Goal: Information Seeking & Learning: Learn about a topic

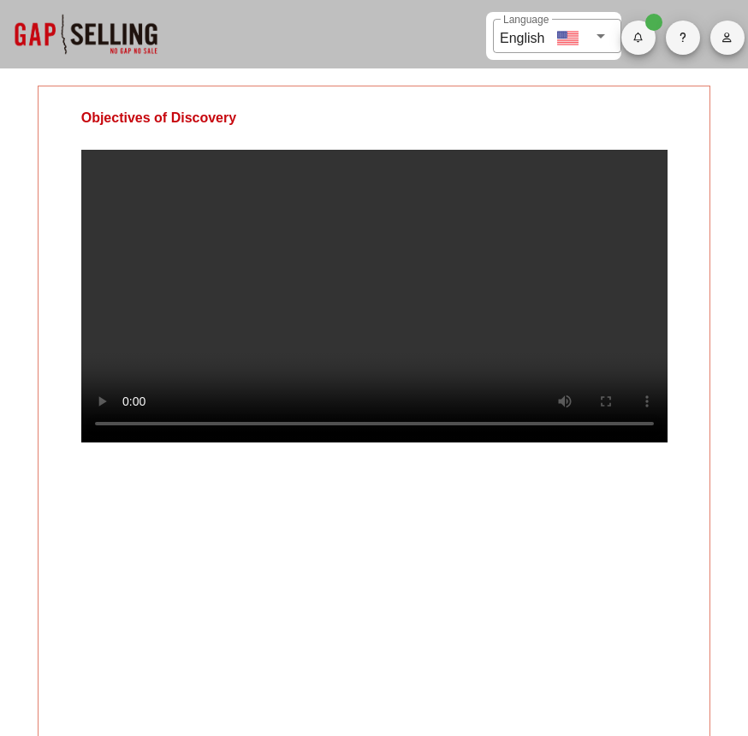
click at [485, 313] on video at bounding box center [374, 296] width 586 height 293
click at [479, 443] on video at bounding box center [374, 296] width 586 height 293
click at [455, 335] on video at bounding box center [374, 296] width 586 height 293
click at [466, 443] on video at bounding box center [374, 296] width 586 height 293
click at [473, 381] on video at bounding box center [374, 296] width 586 height 293
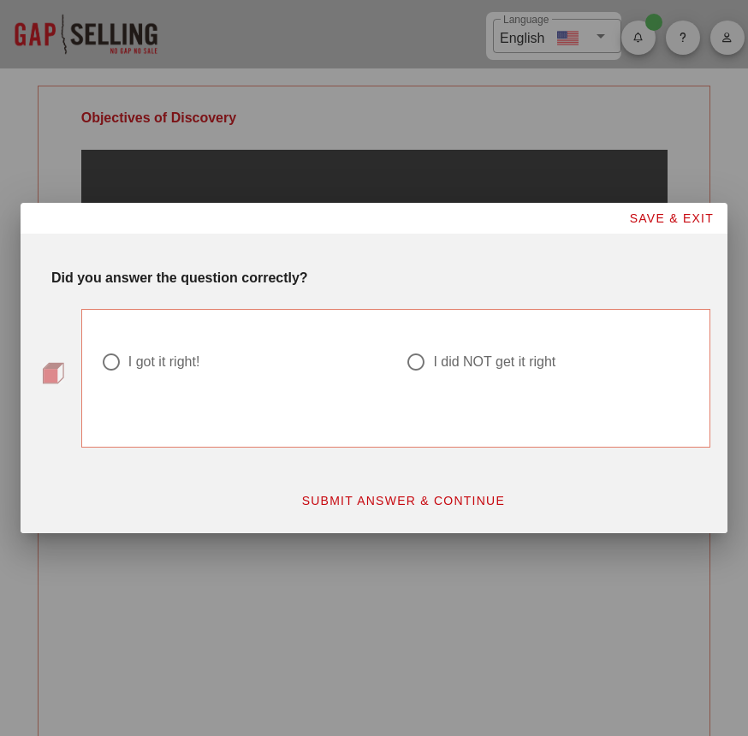
click at [164, 366] on div "I got it right!" at bounding box center [164, 362] width 72 height 17
click at [425, 356] on div at bounding box center [416, 362] width 29 height 29
radio input "false"
radio input "true"
click at [408, 508] on span "SUBMIT ANSWER & CONTINUE" at bounding box center [402, 501] width 205 height 14
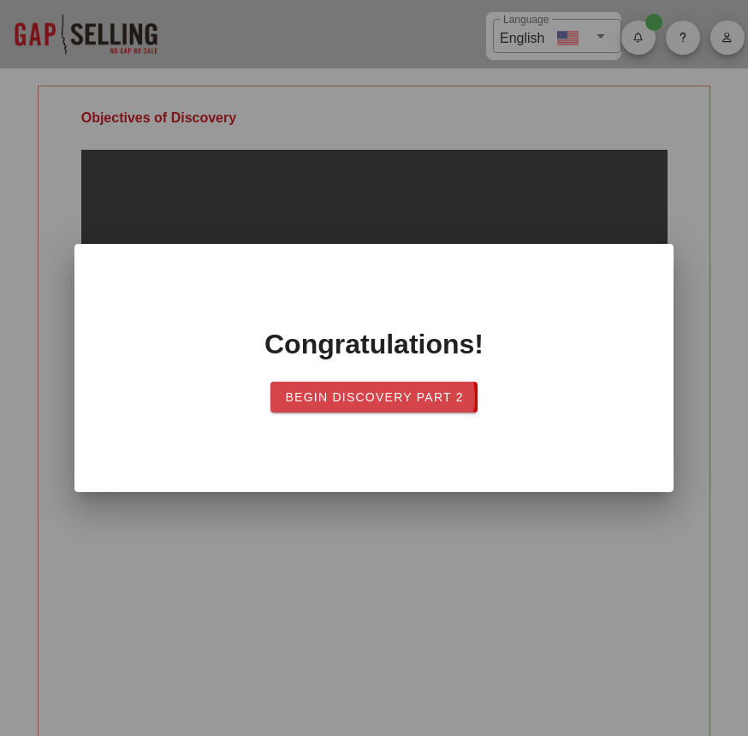
click at [405, 396] on span "Begin Discovery Part 2" at bounding box center [374, 397] width 180 height 14
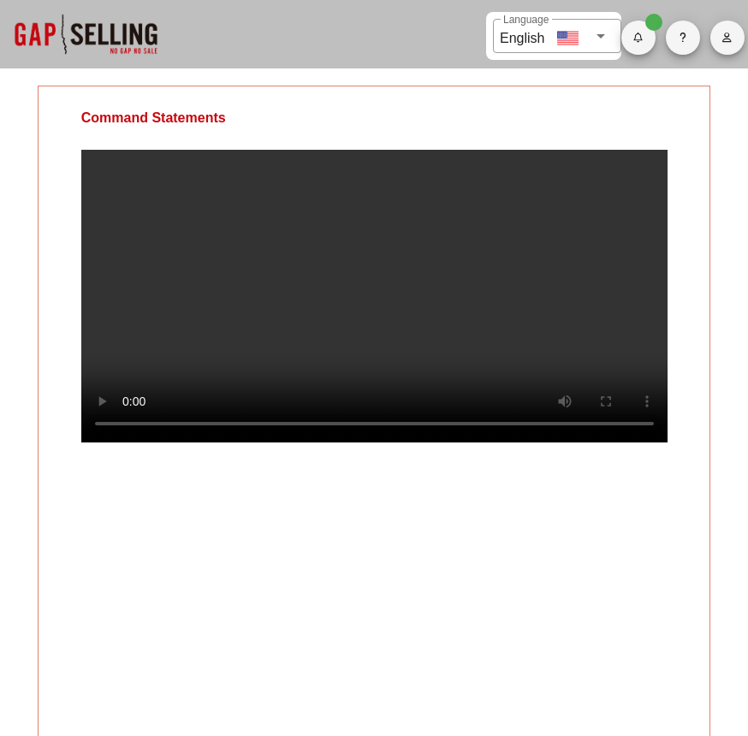
click at [474, 324] on video at bounding box center [374, 296] width 586 height 293
click at [527, 343] on video at bounding box center [374, 296] width 586 height 293
click at [396, 330] on video at bounding box center [374, 296] width 586 height 293
click at [358, 443] on video at bounding box center [374, 296] width 586 height 293
click at [356, 443] on video at bounding box center [374, 296] width 586 height 293
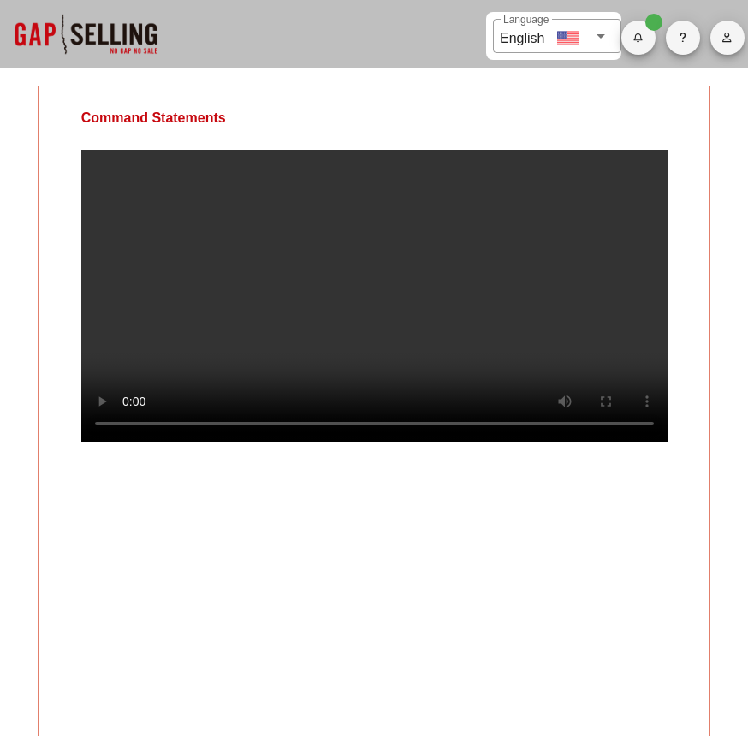
click at [346, 443] on video at bounding box center [374, 296] width 586 height 293
click at [336, 443] on video at bounding box center [374, 296] width 586 height 293
click at [314, 443] on video at bounding box center [374, 296] width 586 height 293
click at [471, 313] on video at bounding box center [374, 296] width 586 height 293
click at [528, 342] on video at bounding box center [374, 296] width 586 height 293
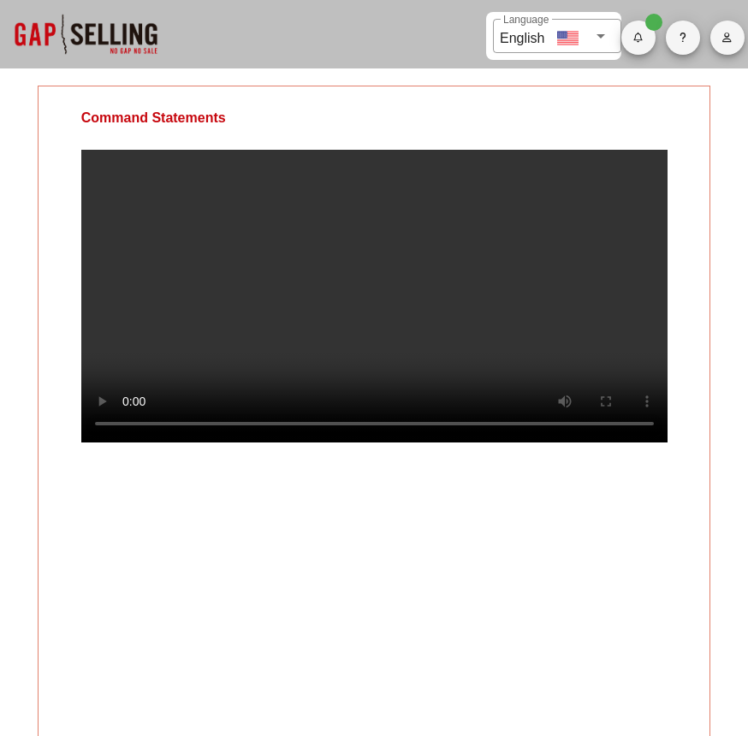
click at [528, 342] on video at bounding box center [374, 296] width 586 height 293
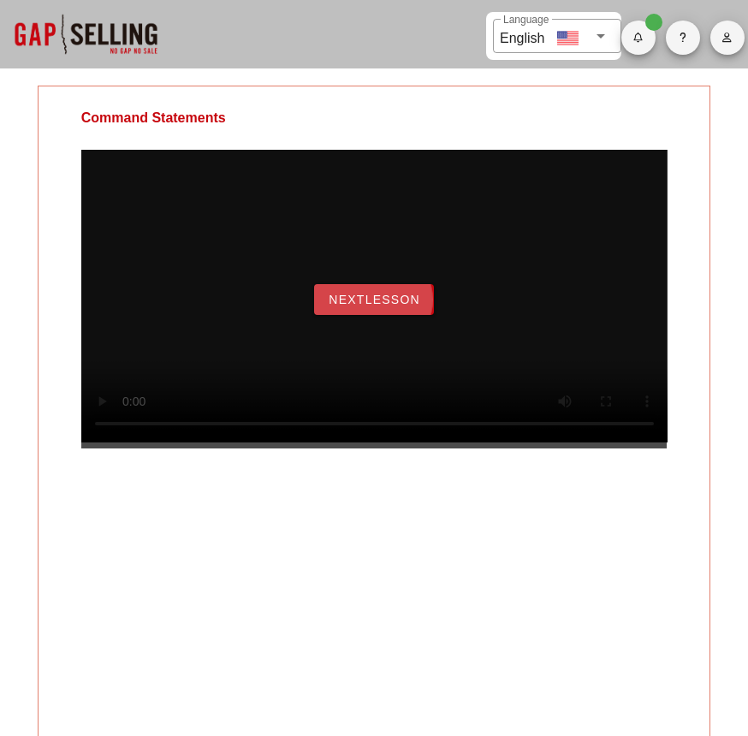
click at [404, 306] on span "NextLesson" at bounding box center [374, 300] width 92 height 14
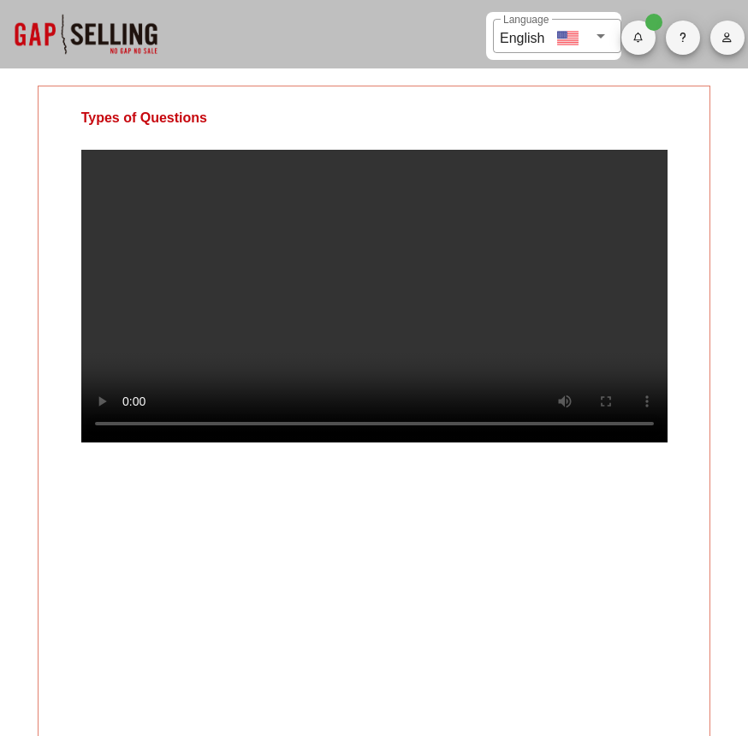
click at [207, 443] on video at bounding box center [374, 296] width 586 height 293
click at [516, 346] on video at bounding box center [374, 296] width 586 height 293
click at [331, 324] on video at bounding box center [374, 296] width 586 height 293
click at [529, 318] on video at bounding box center [374, 296] width 586 height 293
click at [478, 364] on video at bounding box center [374, 296] width 586 height 293
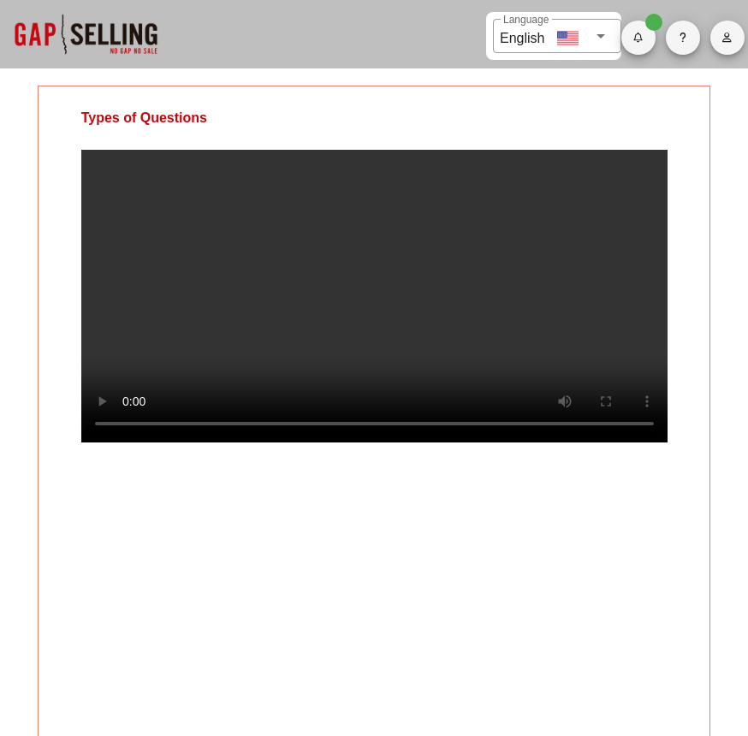
click at [513, 359] on video at bounding box center [374, 296] width 586 height 293
click at [419, 337] on video at bounding box center [374, 296] width 586 height 293
click at [499, 343] on video at bounding box center [374, 296] width 586 height 293
click at [448, 319] on video at bounding box center [374, 296] width 586 height 293
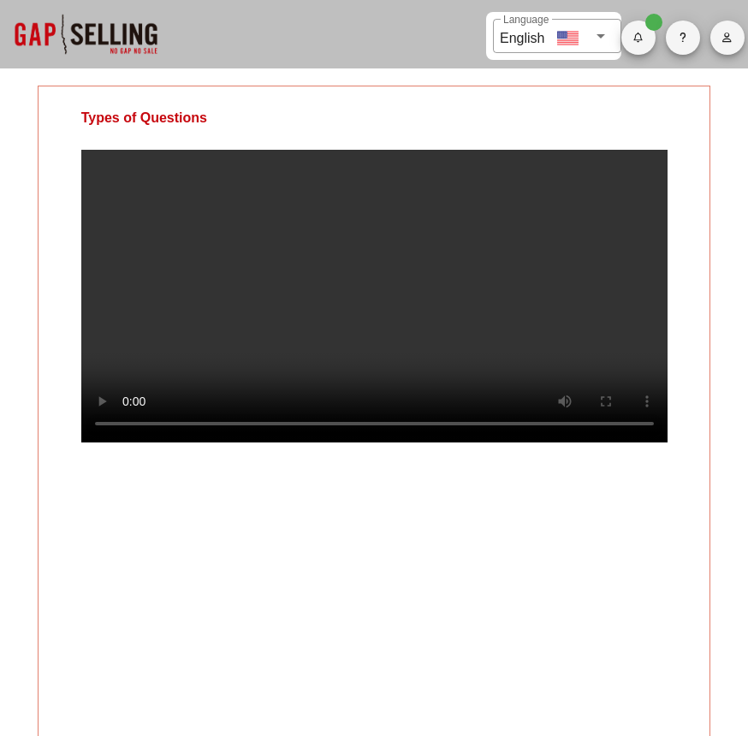
click at [406, 341] on video at bounding box center [374, 296] width 586 height 293
click at [464, 312] on video at bounding box center [374, 296] width 586 height 293
click at [215, 235] on video at bounding box center [374, 296] width 586 height 293
click at [277, 443] on video at bounding box center [374, 296] width 586 height 293
click at [269, 443] on video at bounding box center [374, 296] width 586 height 293
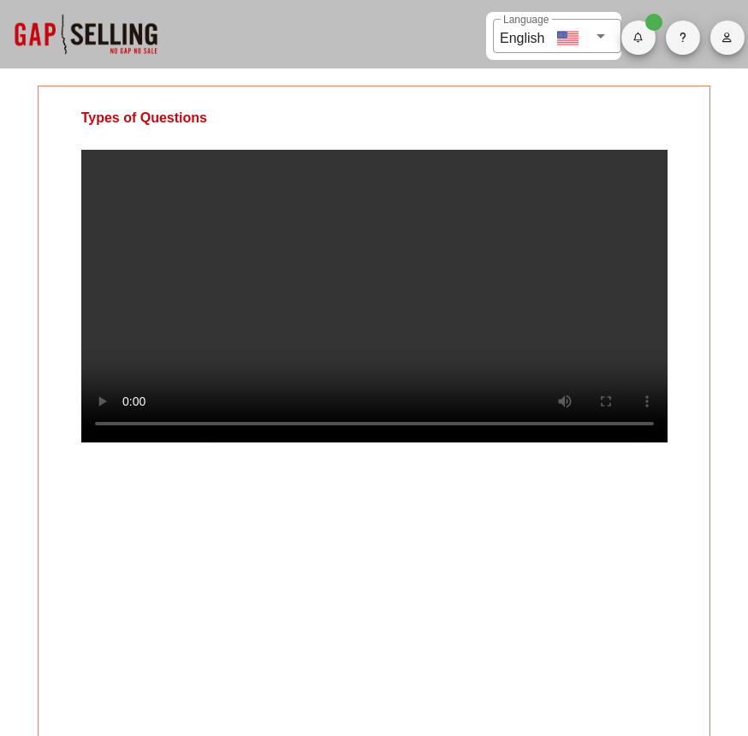
click at [471, 281] on video at bounding box center [374, 296] width 586 height 293
click at [569, 325] on video at bounding box center [374, 296] width 586 height 293
click at [581, 360] on video at bounding box center [374, 296] width 586 height 293
click at [477, 333] on video at bounding box center [374, 296] width 586 height 293
click at [485, 308] on video at bounding box center [374, 296] width 586 height 293
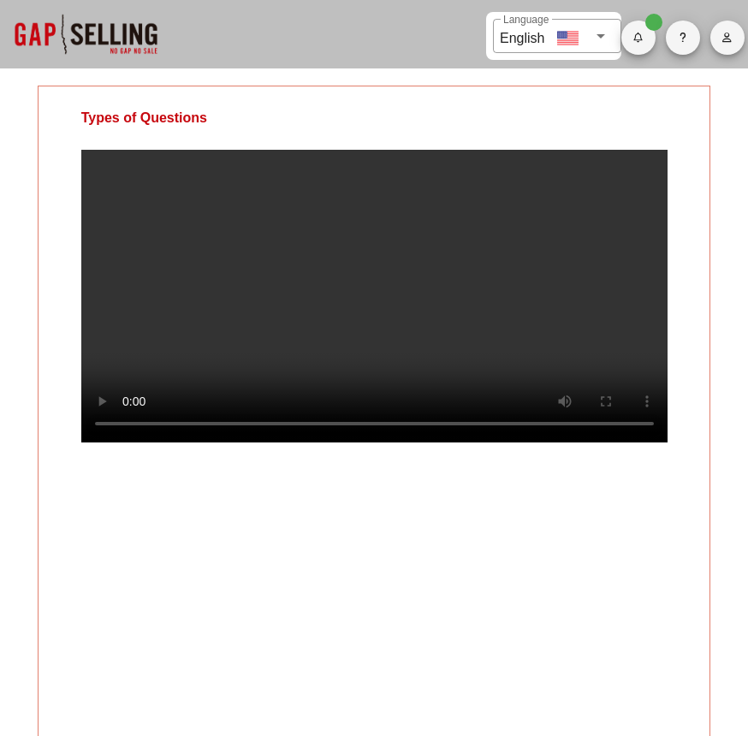
click at [552, 332] on video at bounding box center [374, 296] width 586 height 293
click at [455, 322] on video at bounding box center [374, 296] width 586 height 293
click at [587, 307] on video at bounding box center [374, 296] width 586 height 293
click at [464, 325] on video at bounding box center [374, 296] width 586 height 293
click at [390, 317] on video at bounding box center [374, 296] width 586 height 293
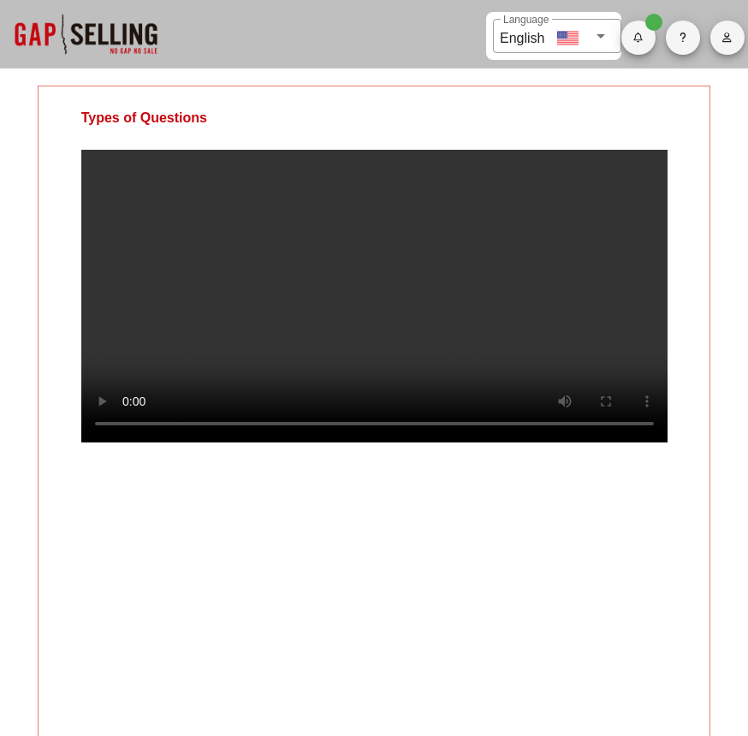
click at [390, 317] on video at bounding box center [374, 296] width 586 height 293
click at [515, 324] on video at bounding box center [374, 296] width 586 height 293
click at [361, 322] on video at bounding box center [374, 296] width 586 height 293
click at [510, 333] on video at bounding box center [374, 296] width 586 height 293
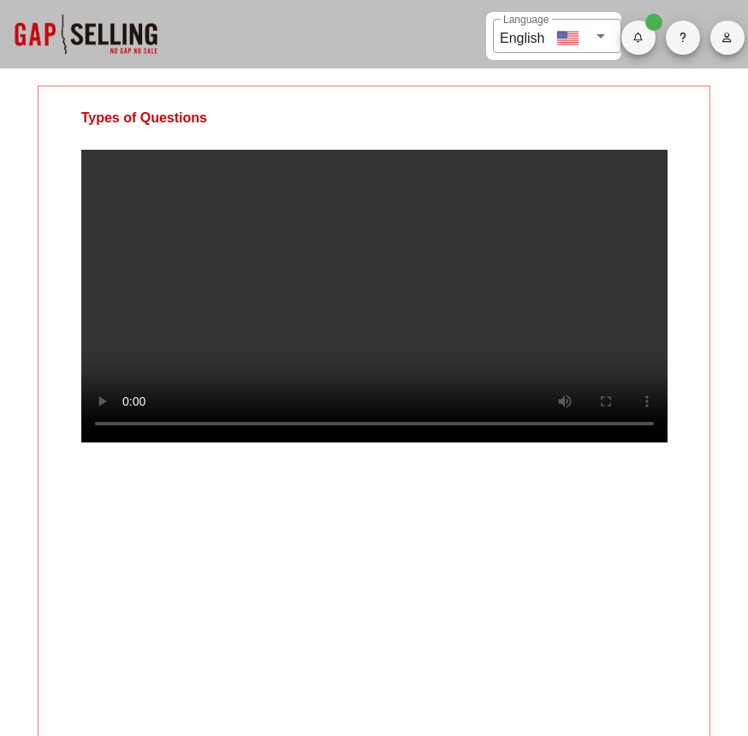
click at [559, 298] on video at bounding box center [374, 296] width 586 height 293
click at [525, 281] on video at bounding box center [374, 296] width 586 height 293
click at [520, 337] on video at bounding box center [374, 296] width 586 height 293
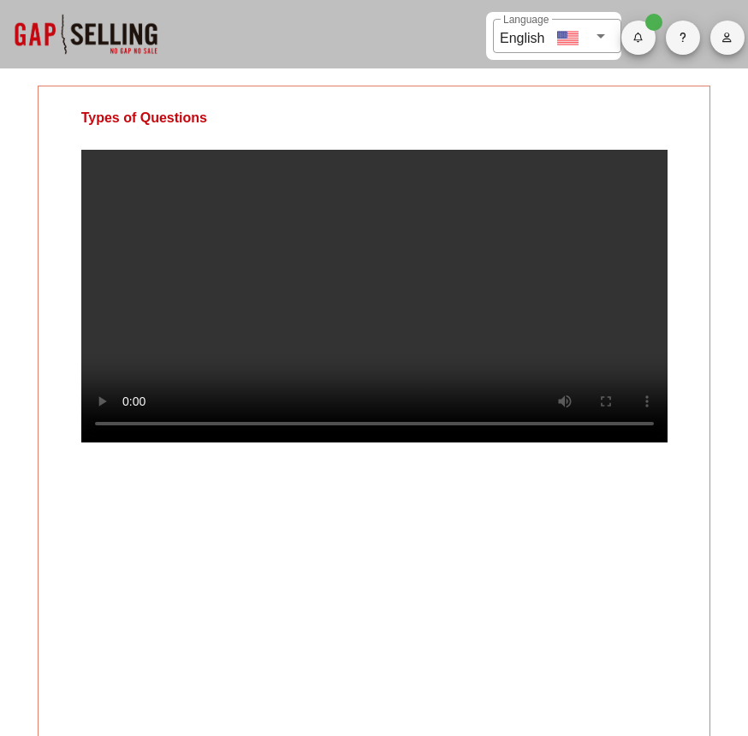
click at [581, 253] on video at bounding box center [374, 296] width 586 height 293
click at [419, 336] on video at bounding box center [374, 296] width 586 height 293
click at [397, 333] on video at bounding box center [374, 296] width 586 height 293
click at [323, 325] on video at bounding box center [374, 296] width 586 height 293
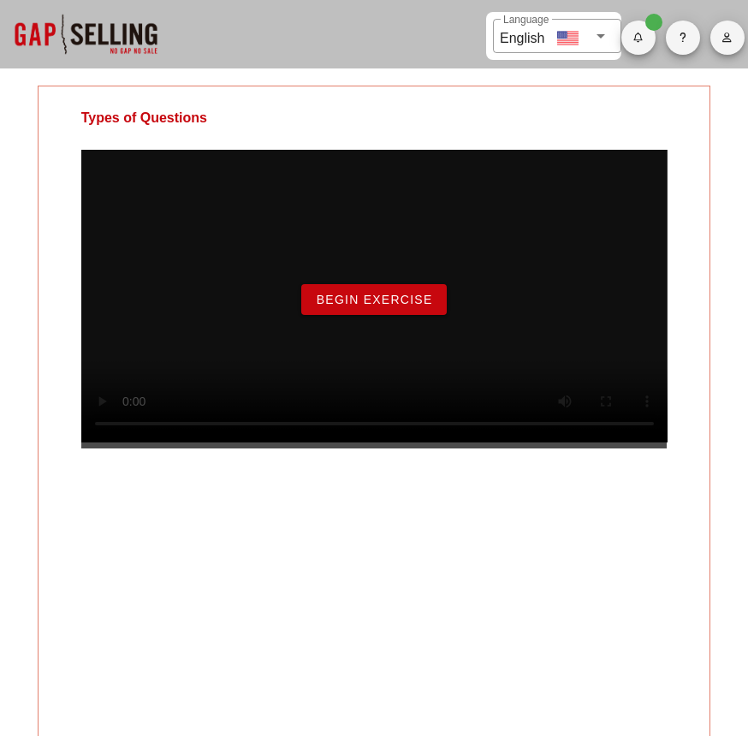
click at [415, 306] on span "Begin Exercise" at bounding box center [373, 300] width 117 height 14
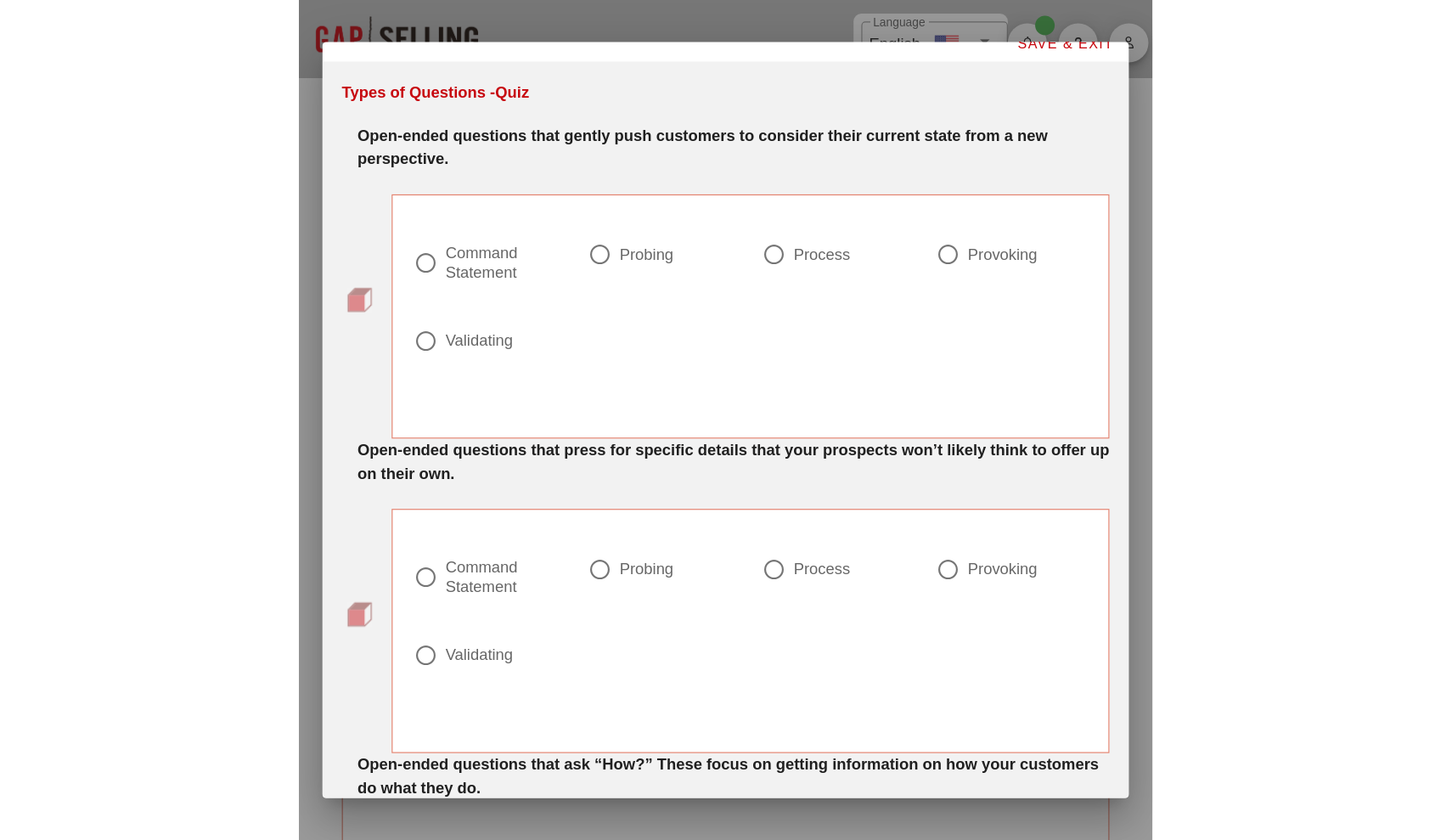
scroll to position [28, 0]
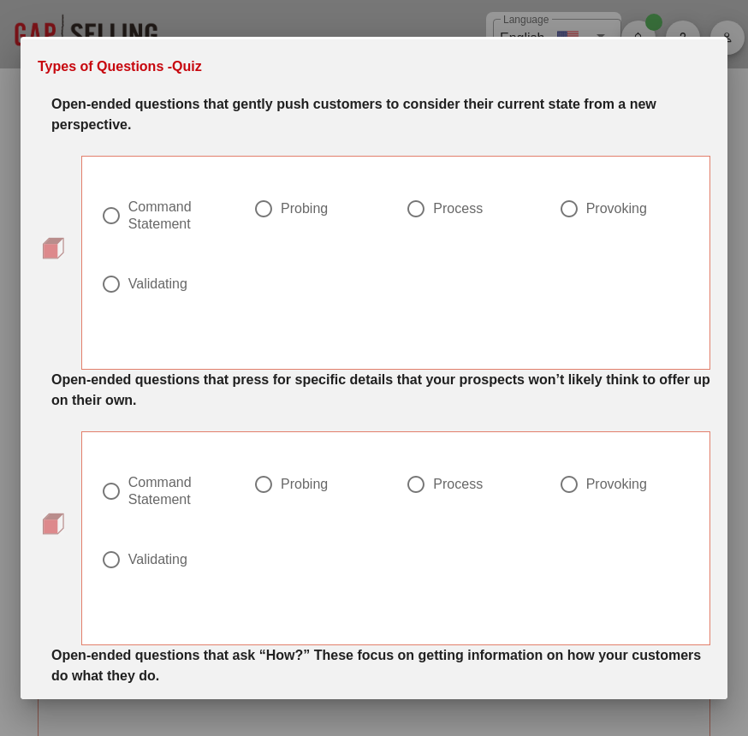
click at [265, 199] on div at bounding box center [263, 208] width 29 height 29
radio input "true"
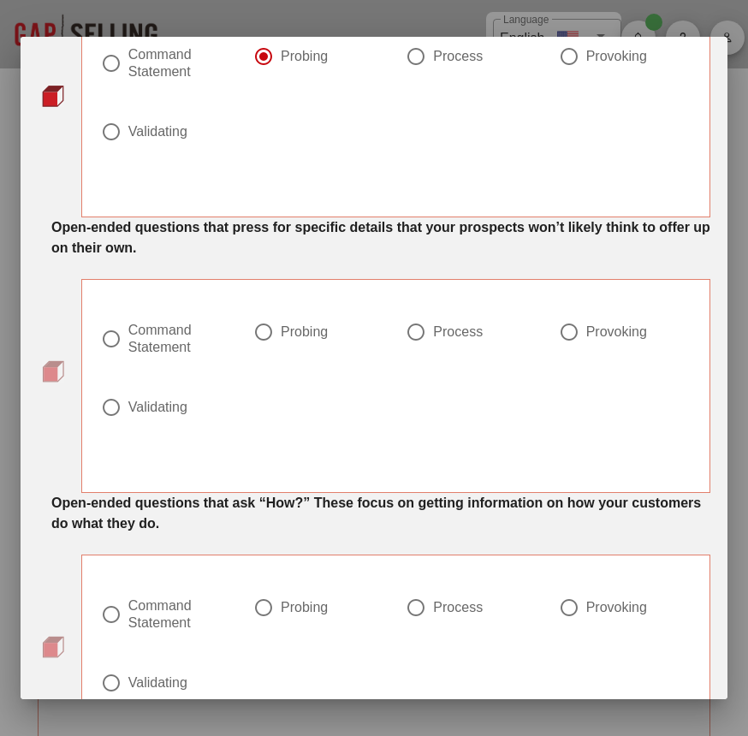
scroll to position [196, 0]
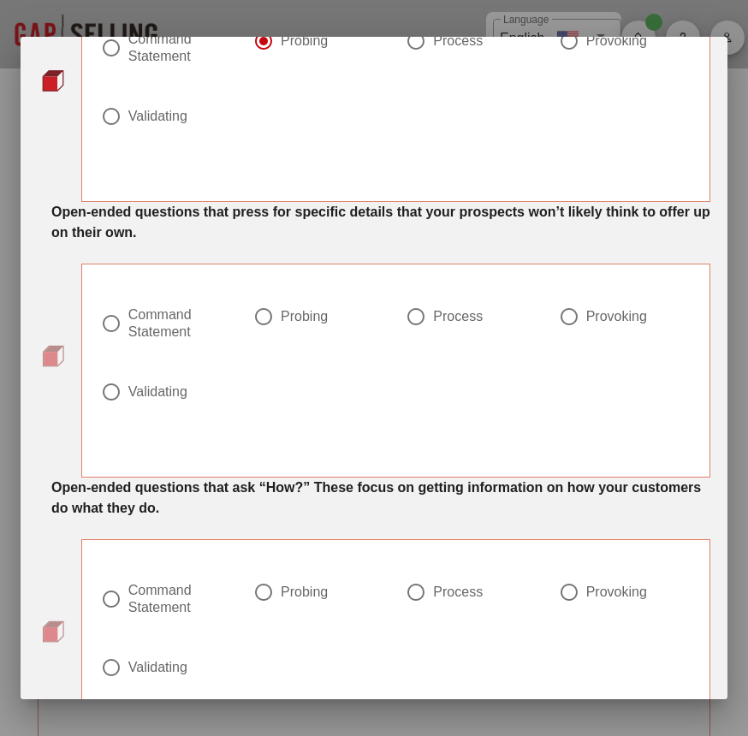
click at [607, 318] on div "Provoking" at bounding box center [616, 316] width 61 height 17
radio input "true"
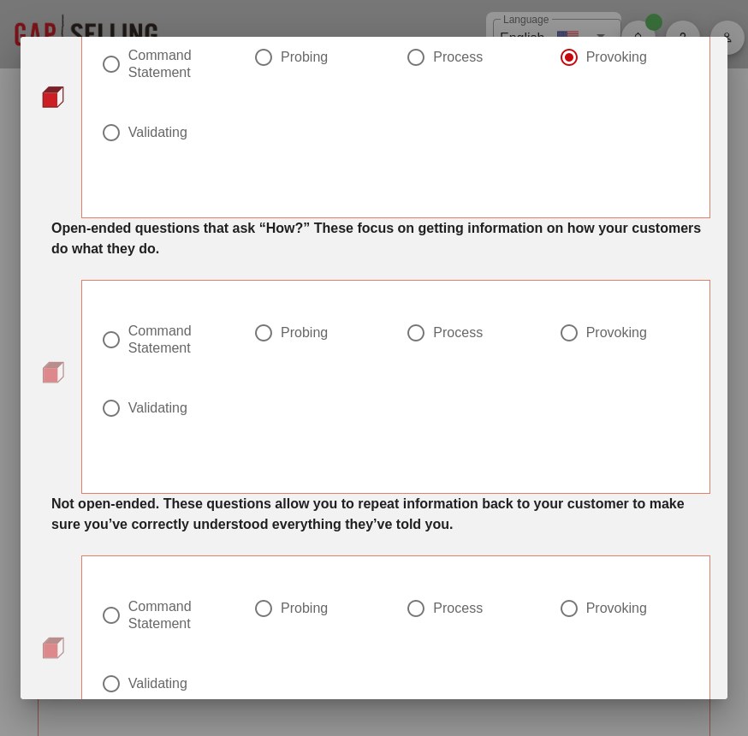
scroll to position [480, 0]
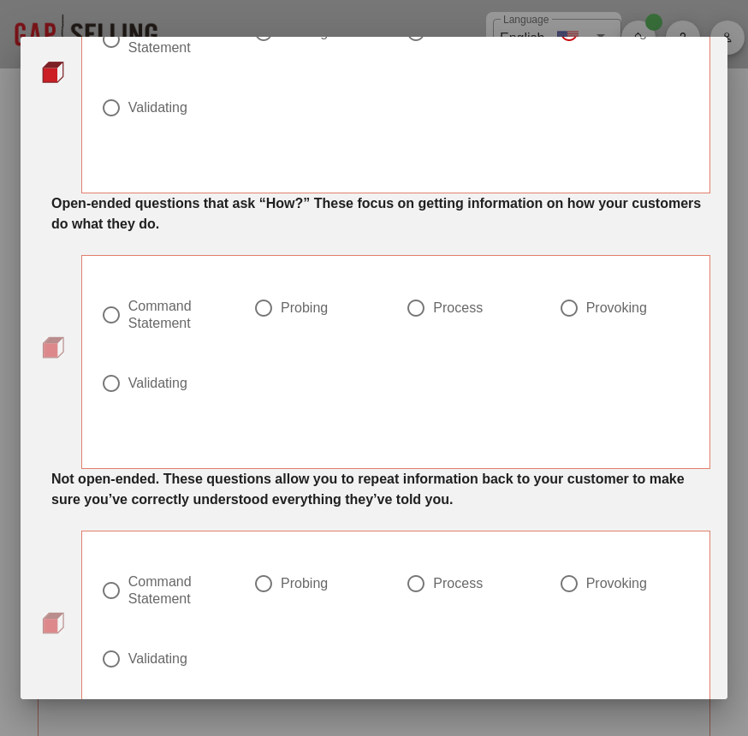
click at [473, 318] on div "Process" at bounding box center [465, 308] width 118 height 21
radio input "true"
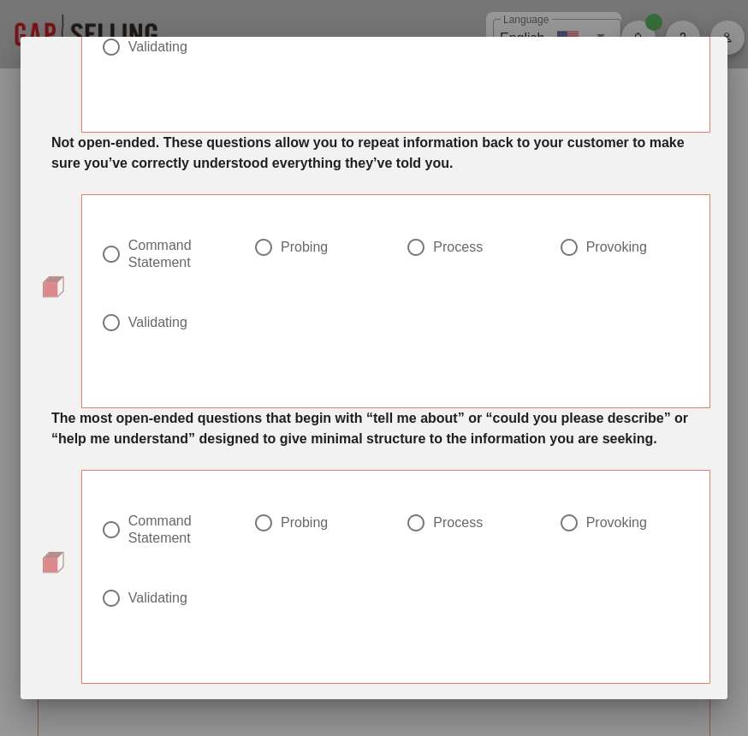
scroll to position [819, 0]
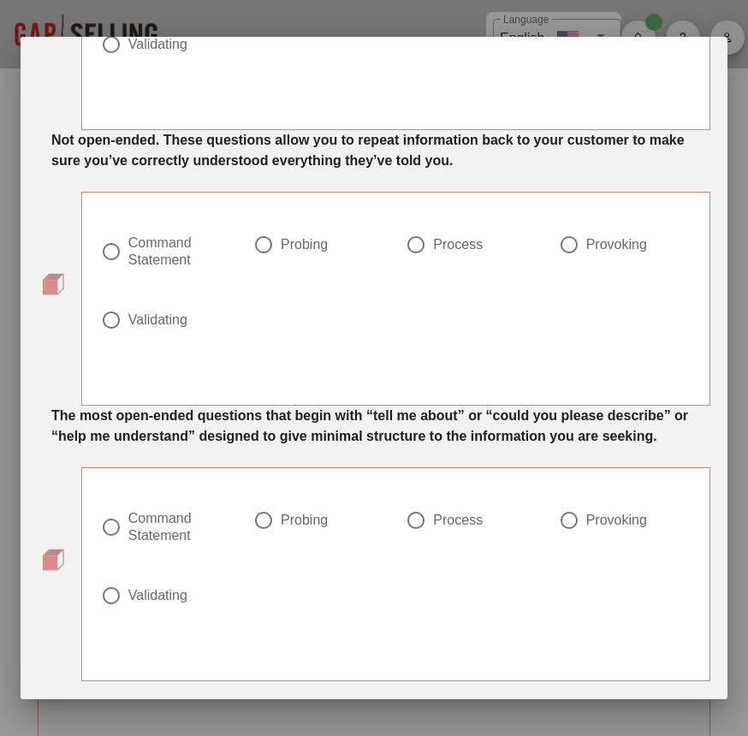
click at [149, 318] on div "Validating" at bounding box center [157, 320] width 59 height 17
radio input "true"
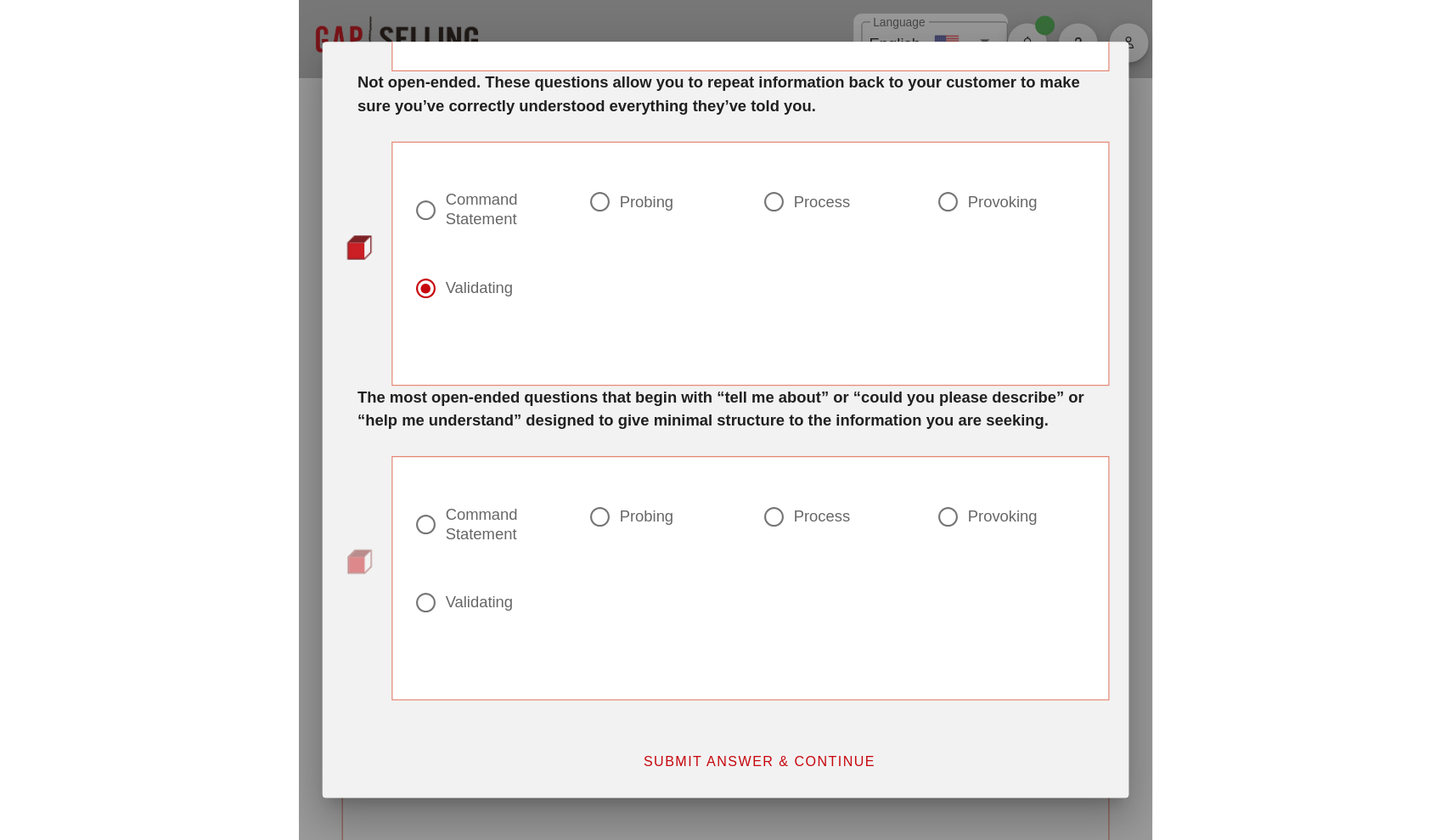
scroll to position [900, 0]
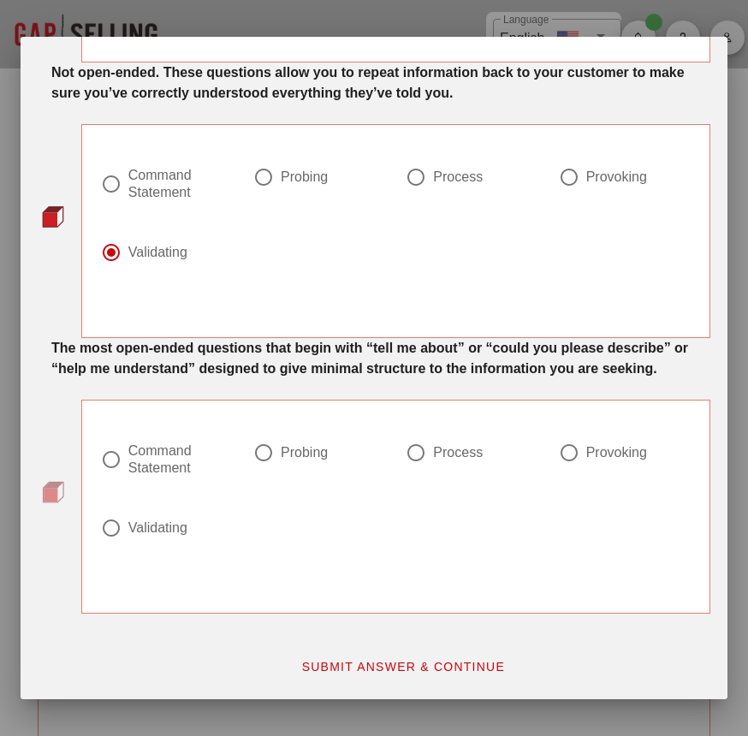
click at [168, 460] on div "Command Statement" at bounding box center [173, 460] width 91 height 34
radio input "true"
click at [373, 680] on button "SUBMIT ANSWER & CONTINUE" at bounding box center [403, 666] width 232 height 31
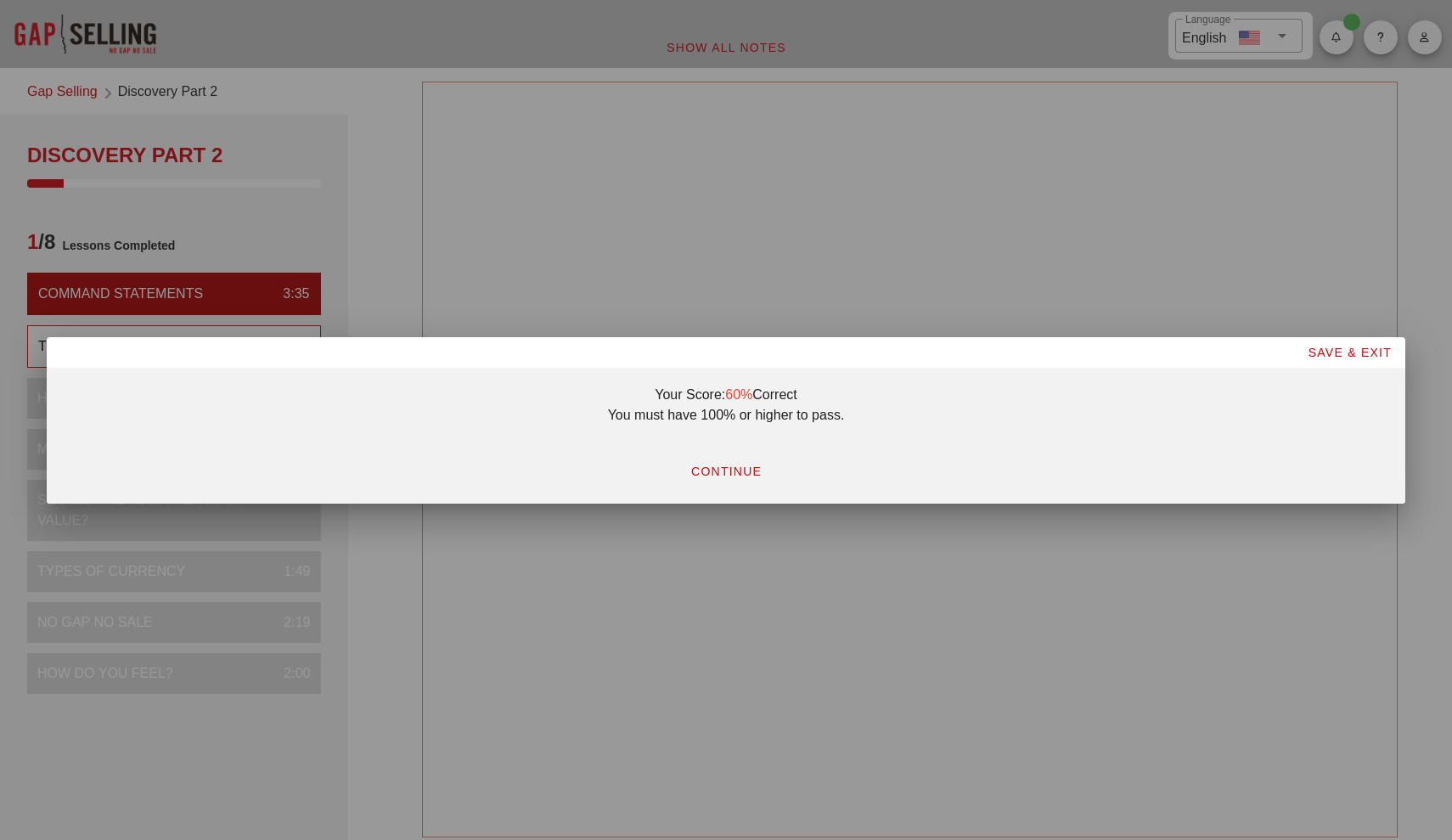
scroll to position [0, 0]
click at [725, 473] on span "CONTINUE" at bounding box center [726, 471] width 71 height 14
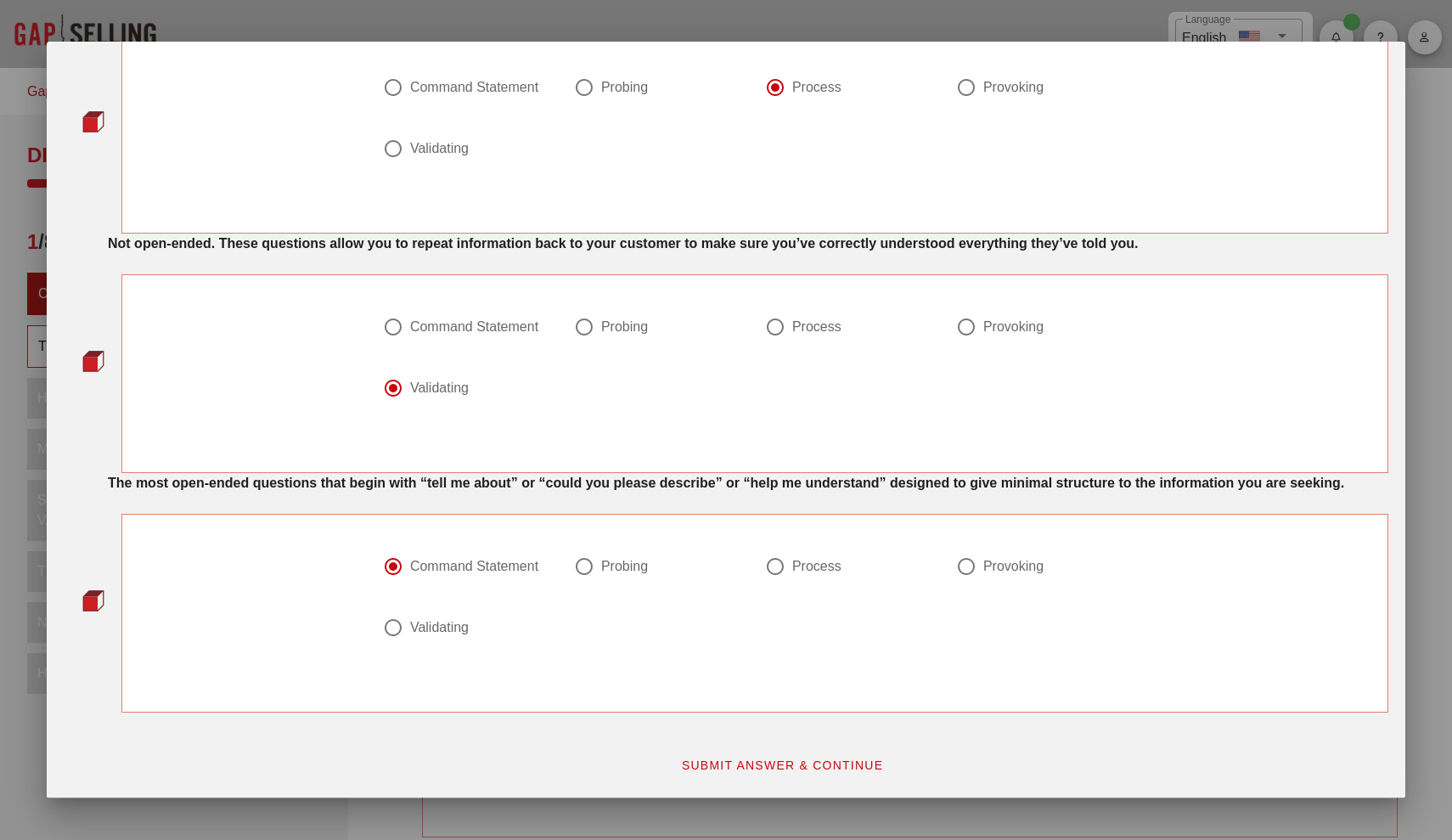
scroll to position [632, 0]
click at [647, 569] on div "Probing" at bounding box center [624, 565] width 47 height 17
radio input "false"
radio input "true"
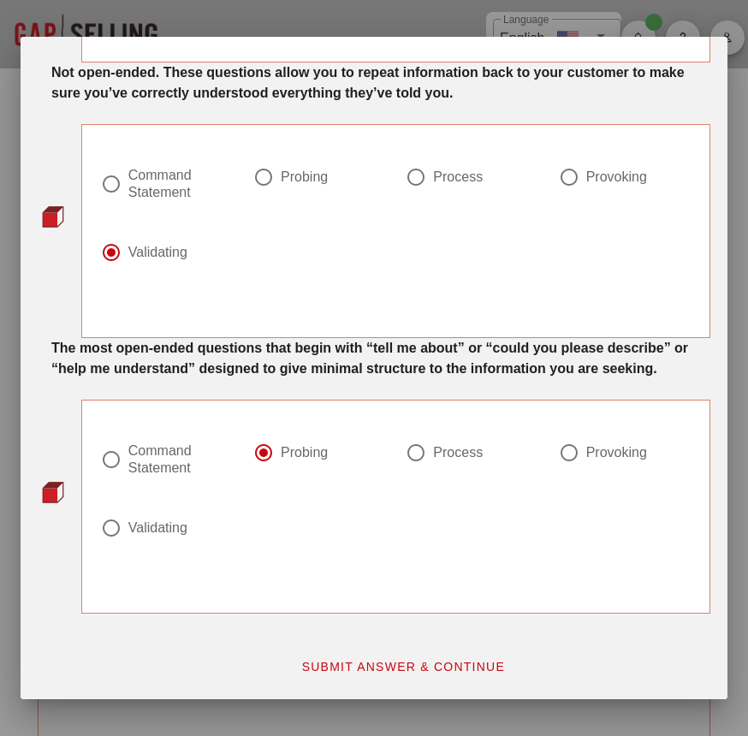
scroll to position [907, 0]
click at [144, 451] on div "Command Statement" at bounding box center [173, 460] width 91 height 34
radio input "true"
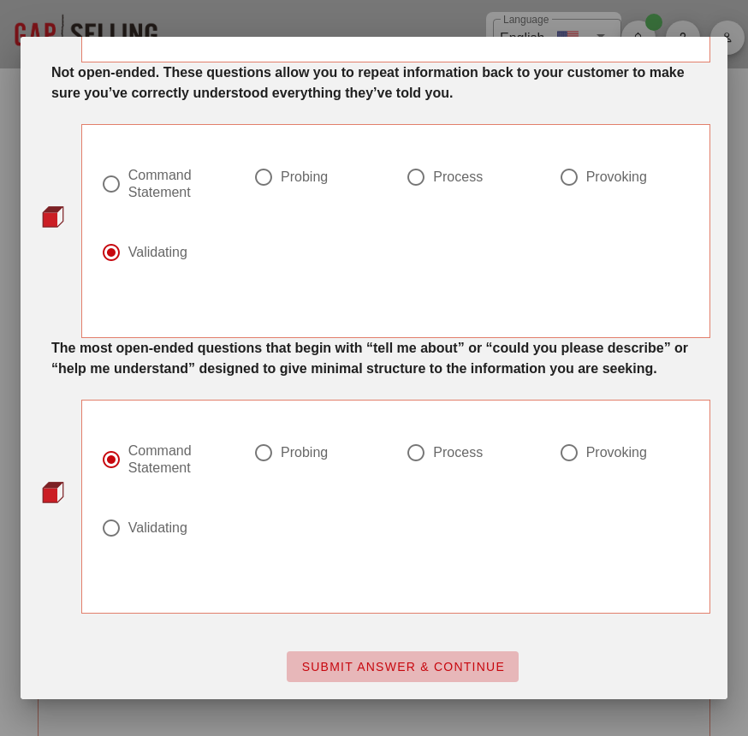
click at [357, 672] on span "SUBMIT ANSWER & CONTINUE" at bounding box center [402, 667] width 205 height 14
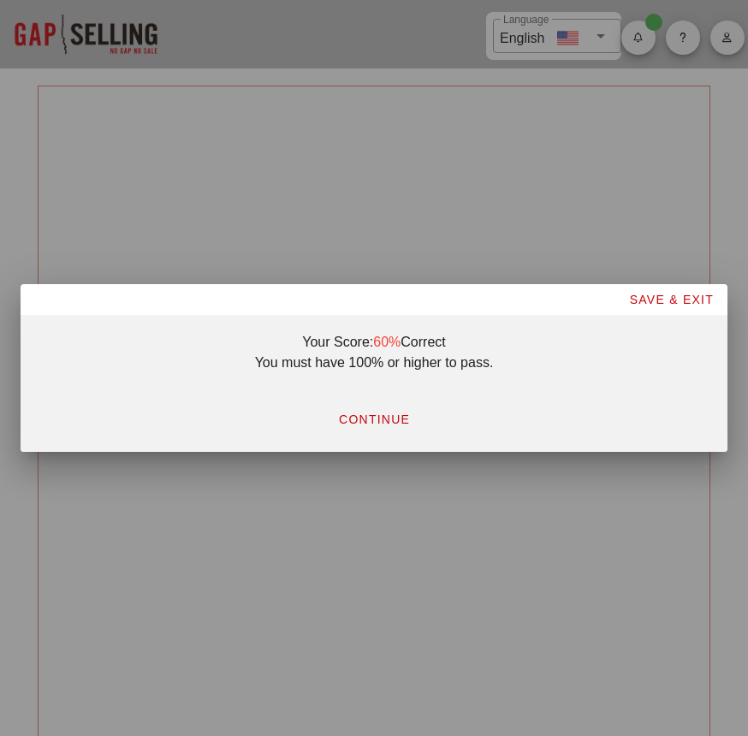
scroll to position [0, 0]
click at [394, 417] on span "CONTINUE" at bounding box center [374, 420] width 72 height 14
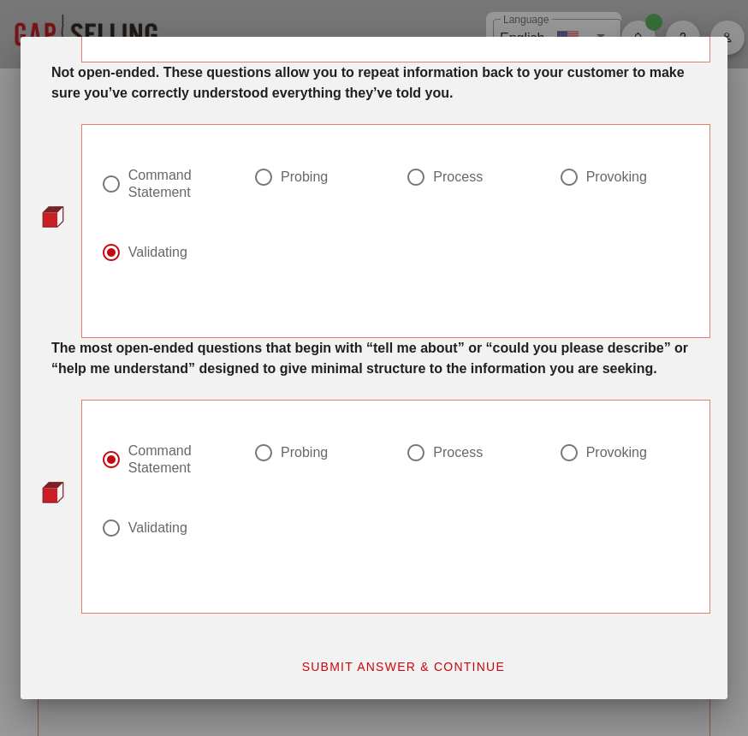
scroll to position [907, 0]
click at [286, 450] on div "Probing" at bounding box center [304, 452] width 47 height 17
radio input "false"
radio input "true"
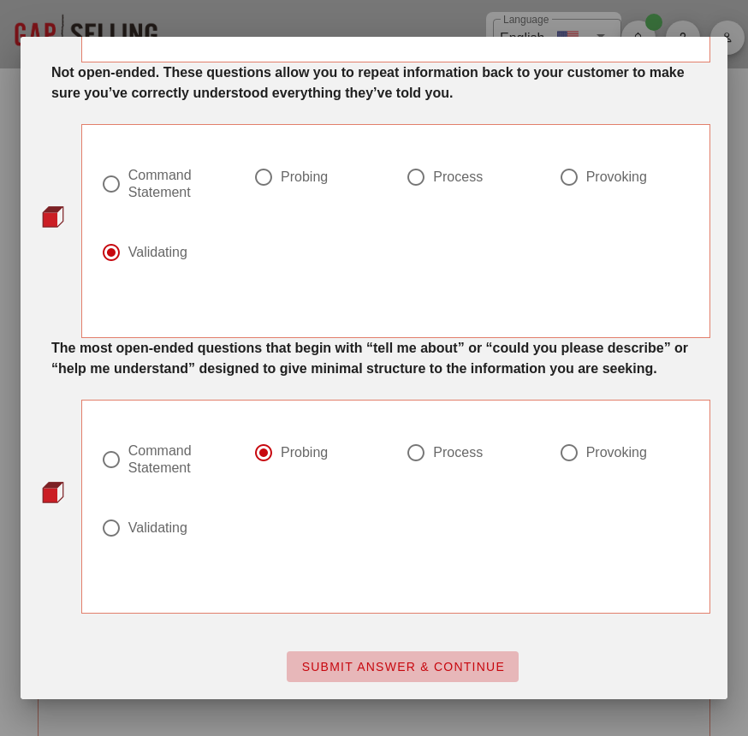
click at [384, 661] on span "SUBMIT ANSWER & CONTINUE" at bounding box center [402, 667] width 205 height 14
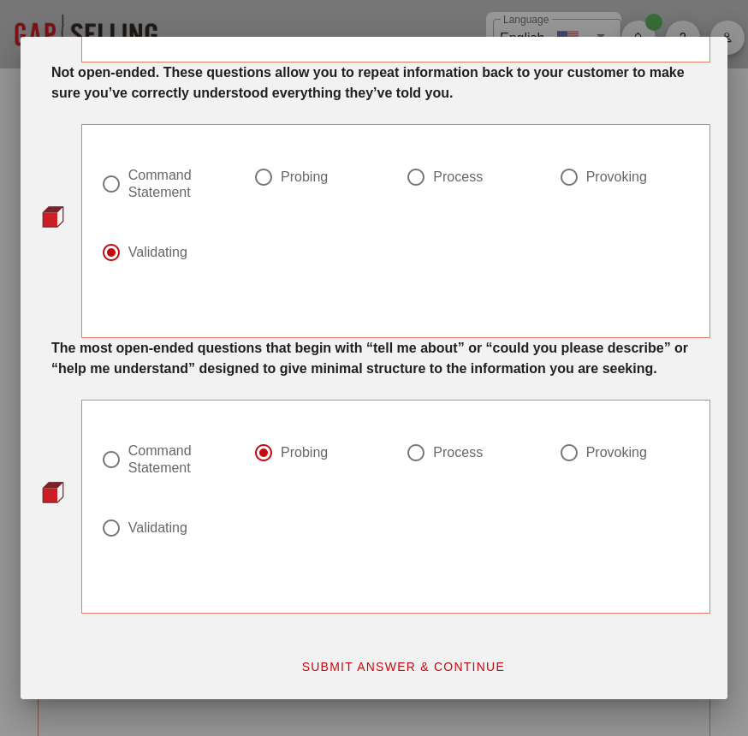
scroll to position [0, 0]
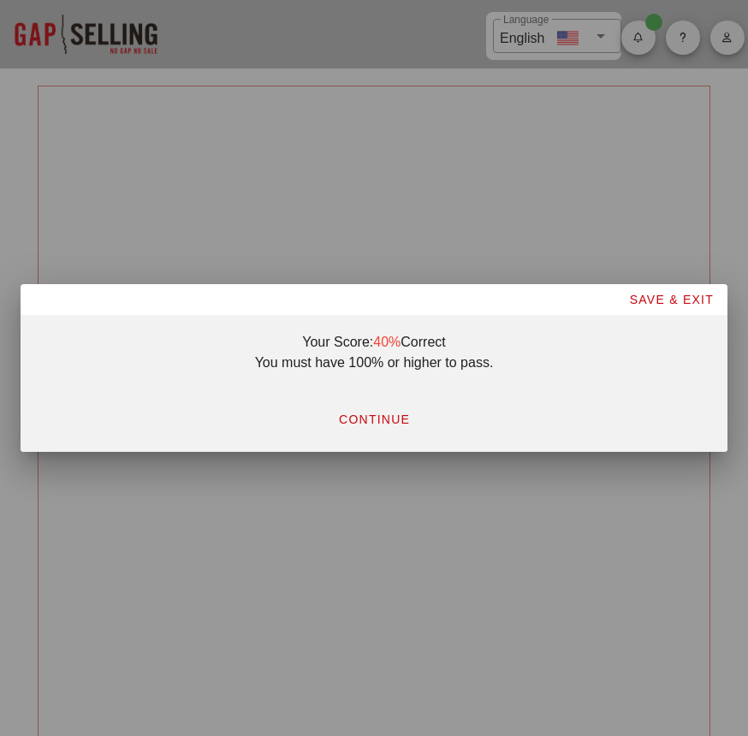
click at [369, 418] on span "CONTINUE" at bounding box center [374, 420] width 72 height 14
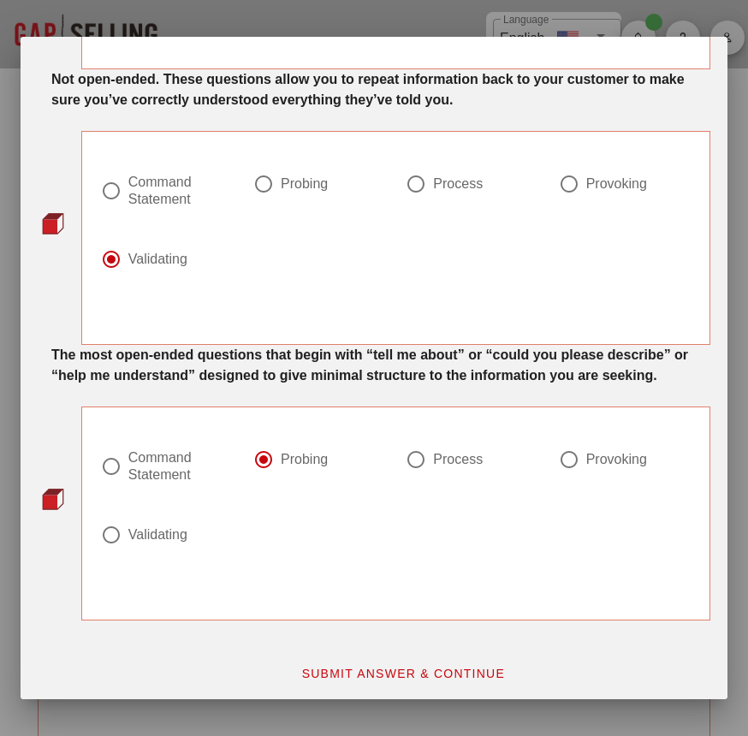
scroll to position [893, 0]
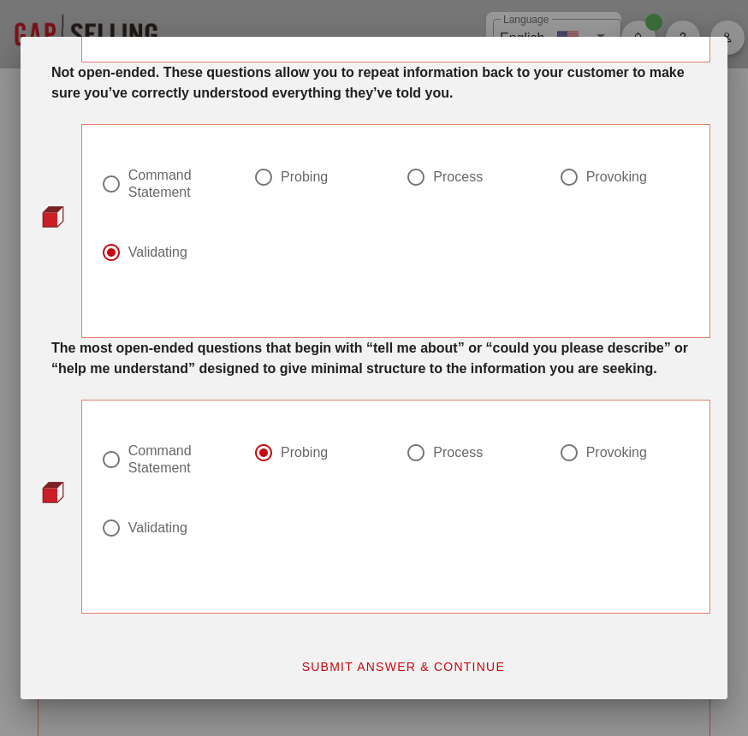
click at [128, 456] on div "Command Statement" at bounding box center [173, 460] width 91 height 34
radio input "true"
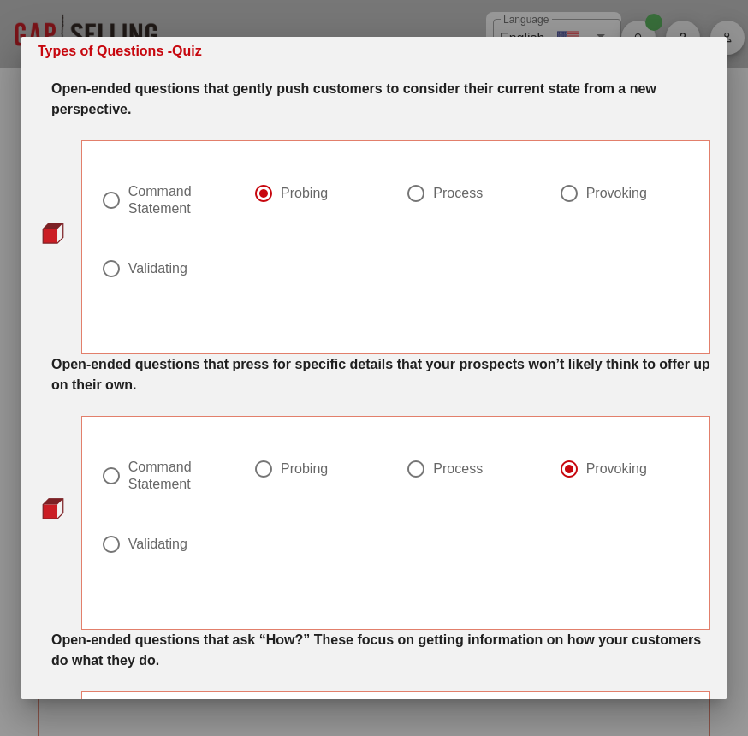
scroll to position [11, 0]
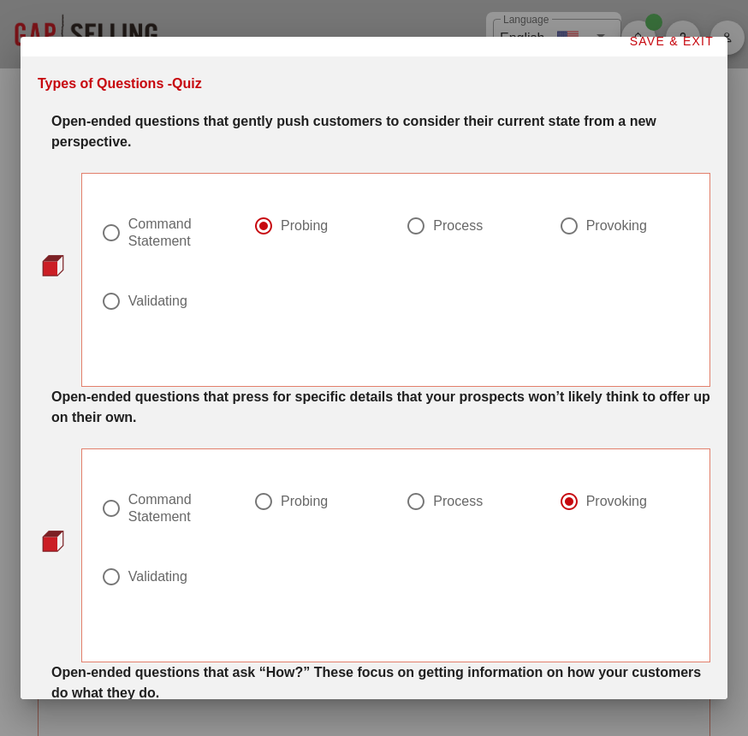
click at [295, 504] on div "Probing" at bounding box center [304, 501] width 47 height 17
radio input "true"
click at [587, 226] on div "Provoking" at bounding box center [616, 225] width 61 height 17
radio input "false"
radio input "true"
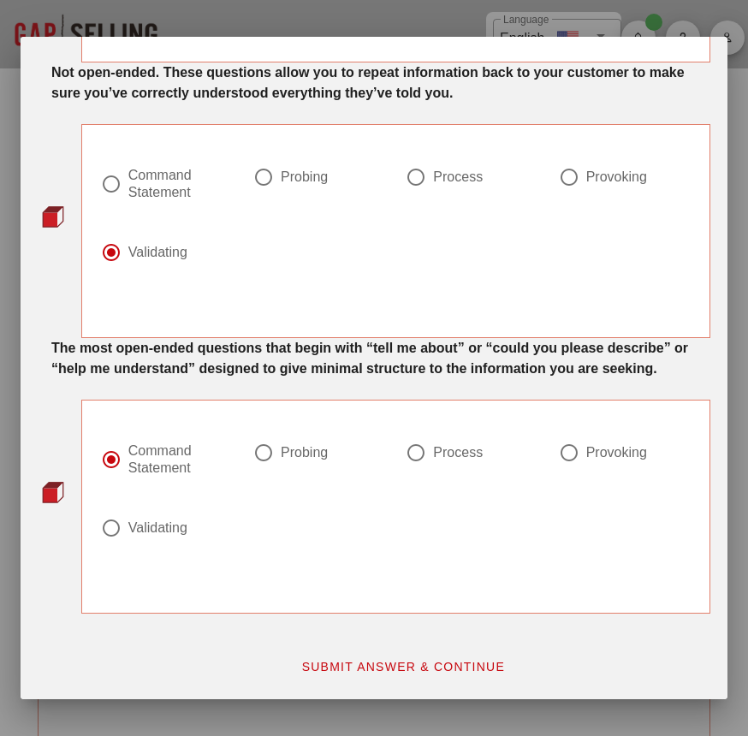
scroll to position [907, 0]
click at [408, 663] on span "SUBMIT ANSWER & CONTINUE" at bounding box center [402, 667] width 205 height 14
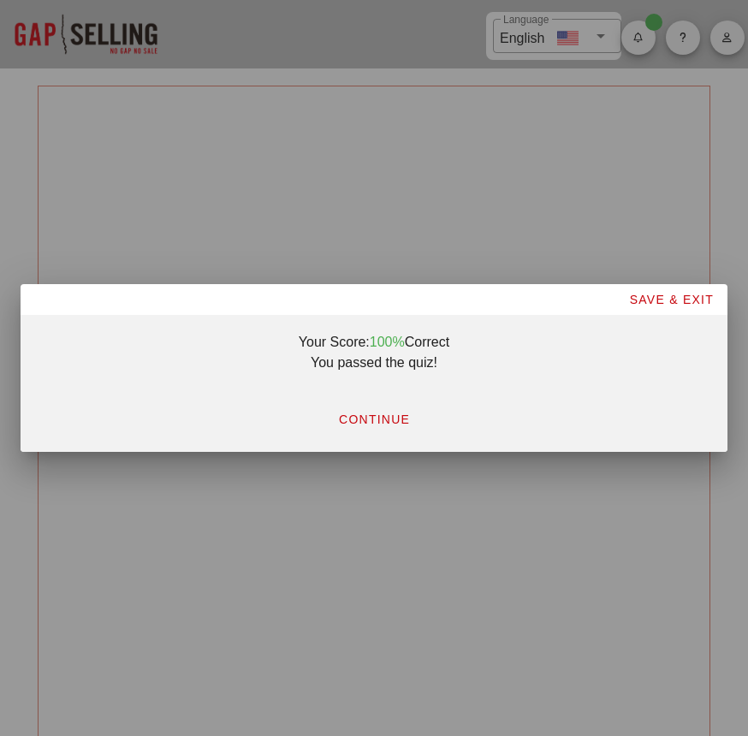
click at [380, 422] on span "CONTINUE" at bounding box center [374, 420] width 72 height 14
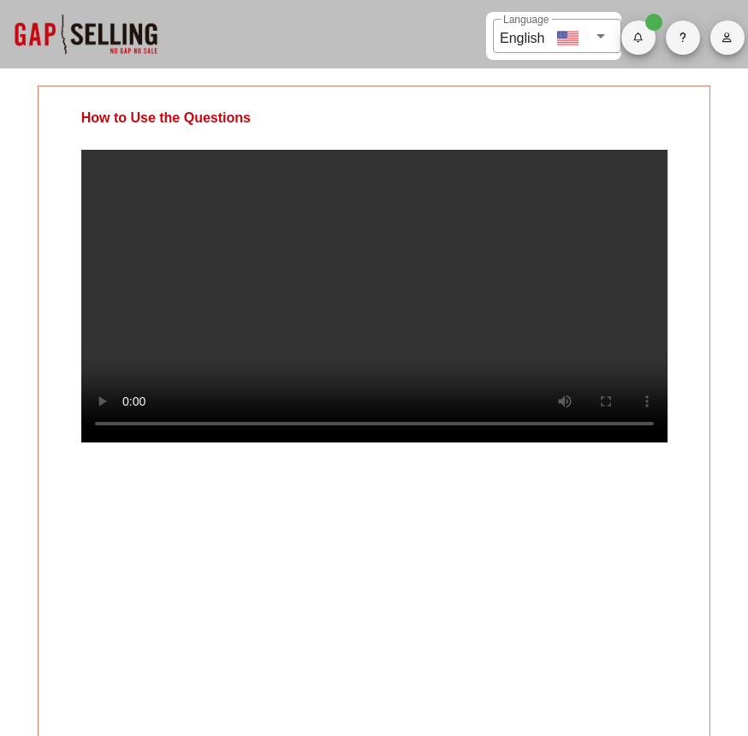
click at [478, 348] on video at bounding box center [374, 296] width 586 height 293
click at [434, 328] on video at bounding box center [374, 296] width 586 height 293
click at [485, 370] on video at bounding box center [374, 296] width 586 height 293
click at [440, 281] on video at bounding box center [374, 296] width 586 height 293
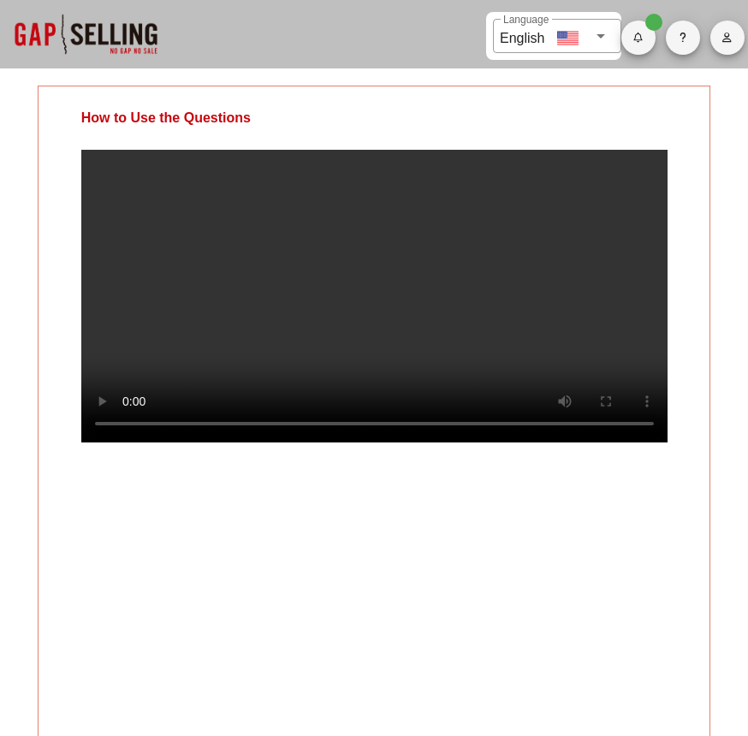
click at [440, 281] on video at bounding box center [374, 296] width 586 height 293
click at [479, 253] on video at bounding box center [374, 296] width 586 height 293
click at [361, 248] on video at bounding box center [374, 296] width 586 height 293
click at [472, 280] on video at bounding box center [374, 296] width 586 height 293
click at [396, 280] on video at bounding box center [374, 296] width 586 height 293
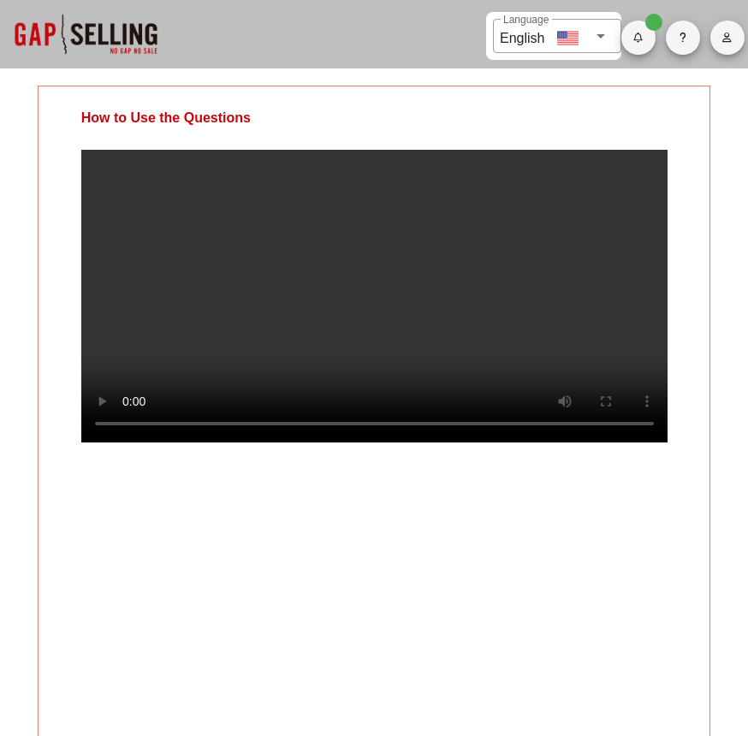
click at [396, 280] on video at bounding box center [374, 296] width 586 height 293
click at [369, 266] on video at bounding box center [374, 296] width 586 height 293
click at [408, 330] on video at bounding box center [374, 296] width 586 height 293
click at [521, 205] on video at bounding box center [374, 296] width 586 height 293
click at [532, 345] on video at bounding box center [374, 296] width 586 height 293
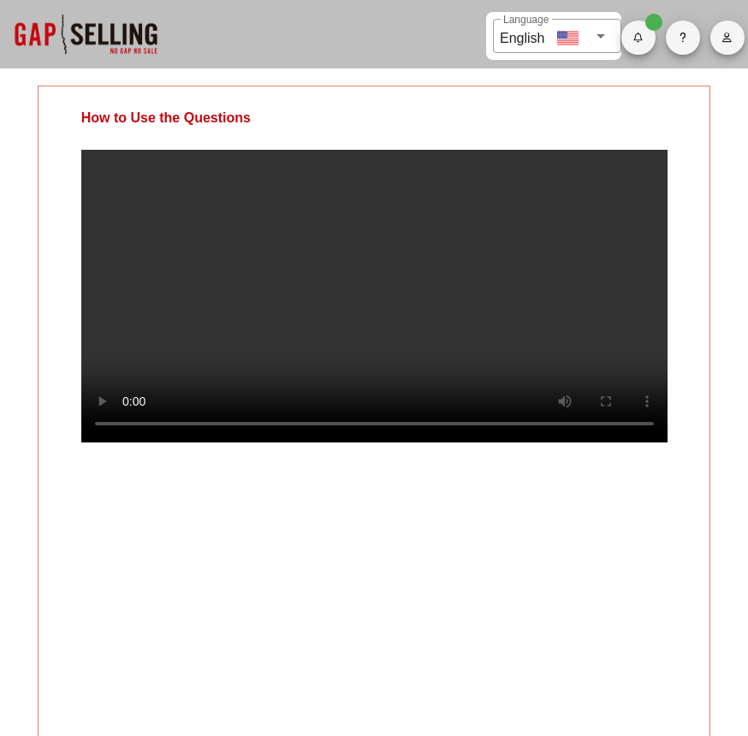
click at [534, 290] on video at bounding box center [374, 296] width 586 height 293
click at [534, 293] on video at bounding box center [374, 296] width 586 height 293
click at [579, 323] on video at bounding box center [374, 296] width 586 height 293
click at [423, 291] on video at bounding box center [374, 296] width 586 height 293
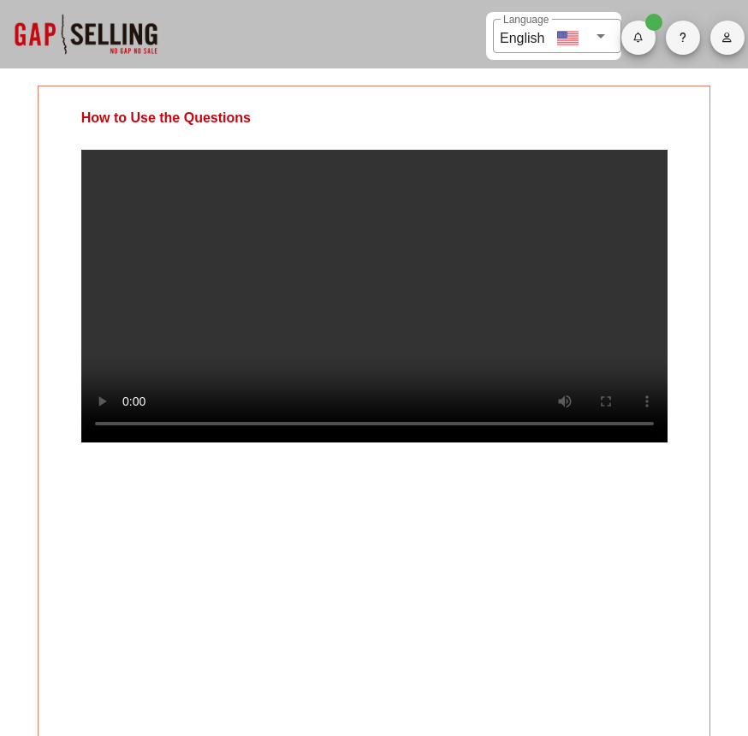
click at [423, 291] on video at bounding box center [374, 296] width 586 height 293
click at [498, 349] on video at bounding box center [374, 296] width 586 height 293
click at [510, 321] on video at bounding box center [374, 296] width 586 height 293
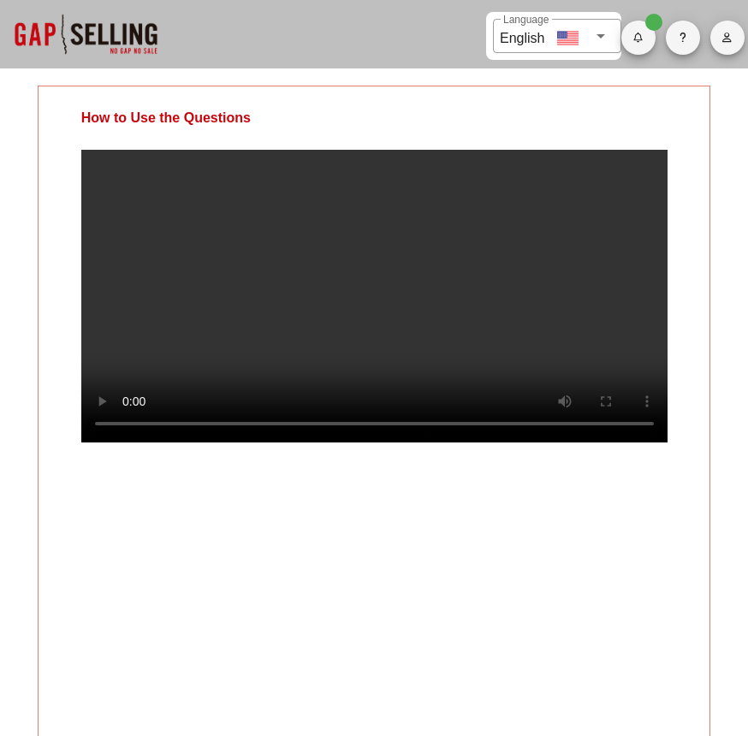
click at [226, 265] on video at bounding box center [374, 296] width 586 height 293
click at [586, 443] on video at bounding box center [374, 296] width 586 height 293
click at [475, 349] on video at bounding box center [374, 296] width 586 height 293
click at [534, 300] on video at bounding box center [374, 296] width 586 height 293
click at [432, 443] on video at bounding box center [374, 296] width 586 height 293
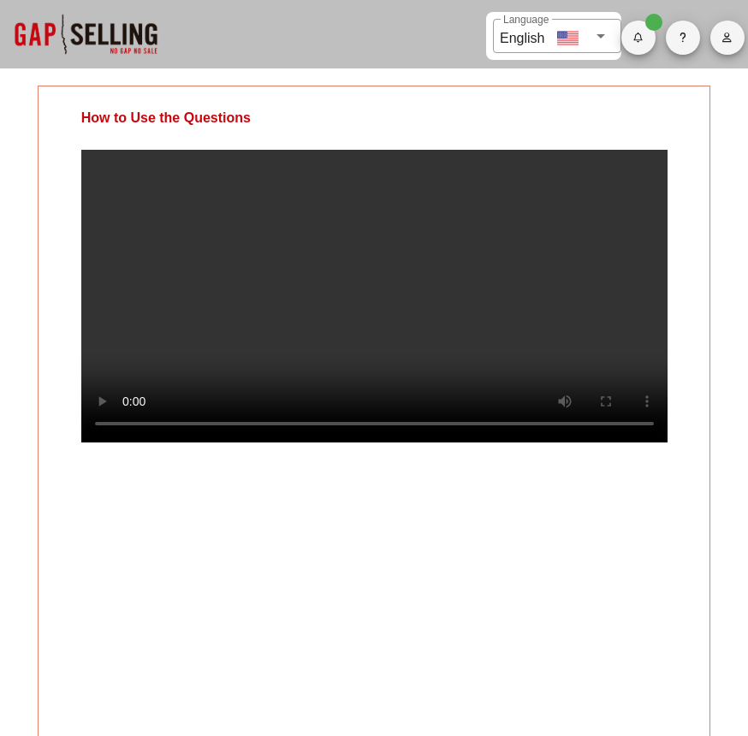
click at [505, 359] on video at bounding box center [374, 296] width 586 height 293
click at [604, 311] on video at bounding box center [374, 296] width 586 height 293
click at [482, 443] on video at bounding box center [374, 296] width 586 height 293
click at [495, 443] on video at bounding box center [374, 296] width 586 height 293
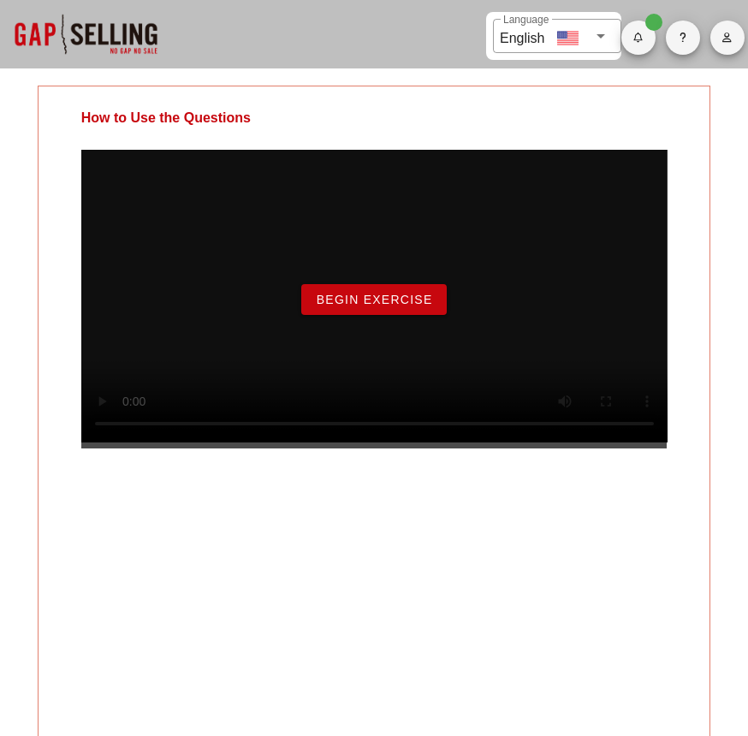
click at [355, 306] on span "Begin Exercise" at bounding box center [373, 300] width 117 height 14
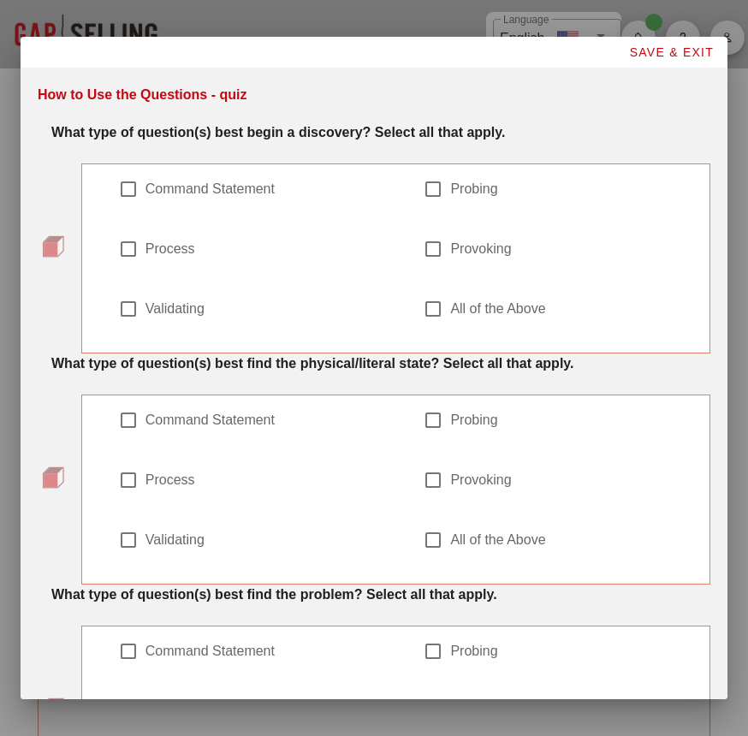
click at [244, 205] on div "Command Statement" at bounding box center [252, 198] width 268 height 39
click at [238, 187] on label "Command Statement" at bounding box center [266, 189] width 241 height 17
checkbox input "true"
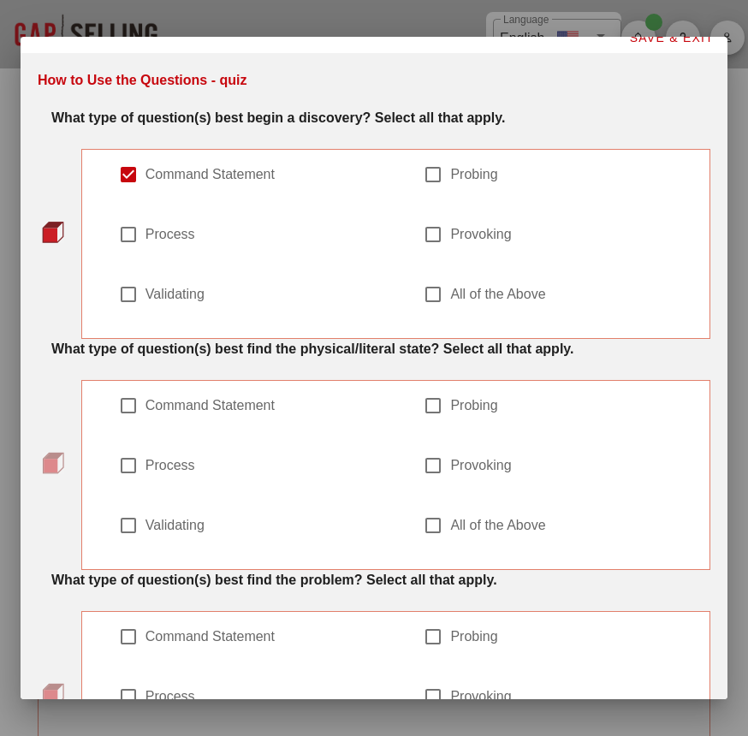
click at [180, 295] on label "Validating" at bounding box center [266, 294] width 241 height 17
checkbox input "true"
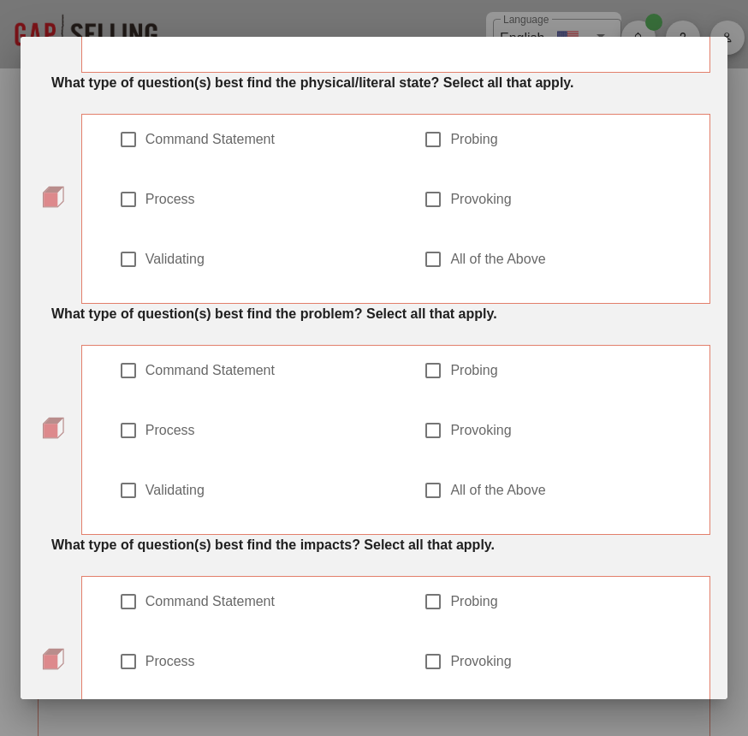
scroll to position [272, 0]
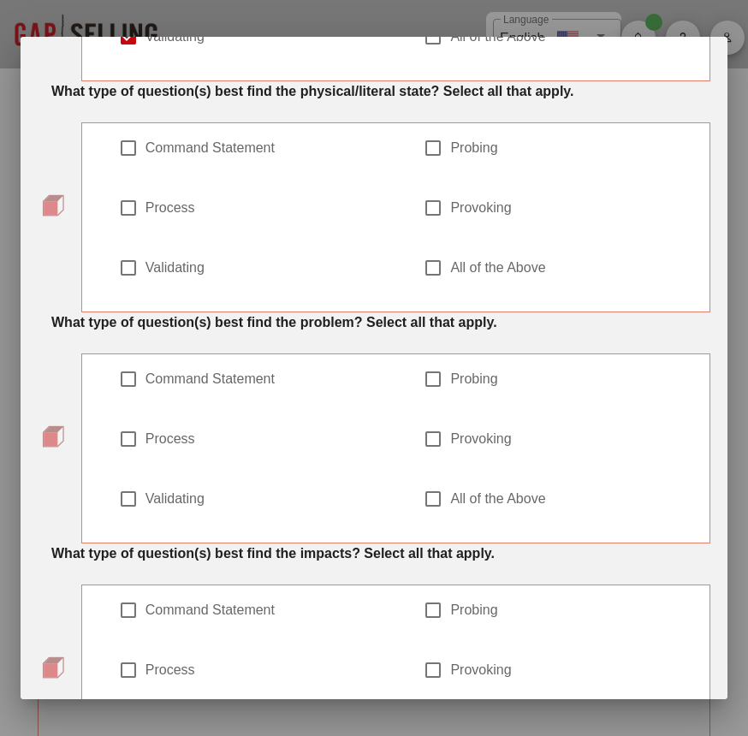
click at [450, 150] on label "Probing" at bounding box center [570, 148] width 241 height 17
checkbox input "true"
click at [170, 218] on div "Process" at bounding box center [252, 217] width 268 height 39
click at [165, 211] on label "Process" at bounding box center [266, 207] width 241 height 17
checkbox input "true"
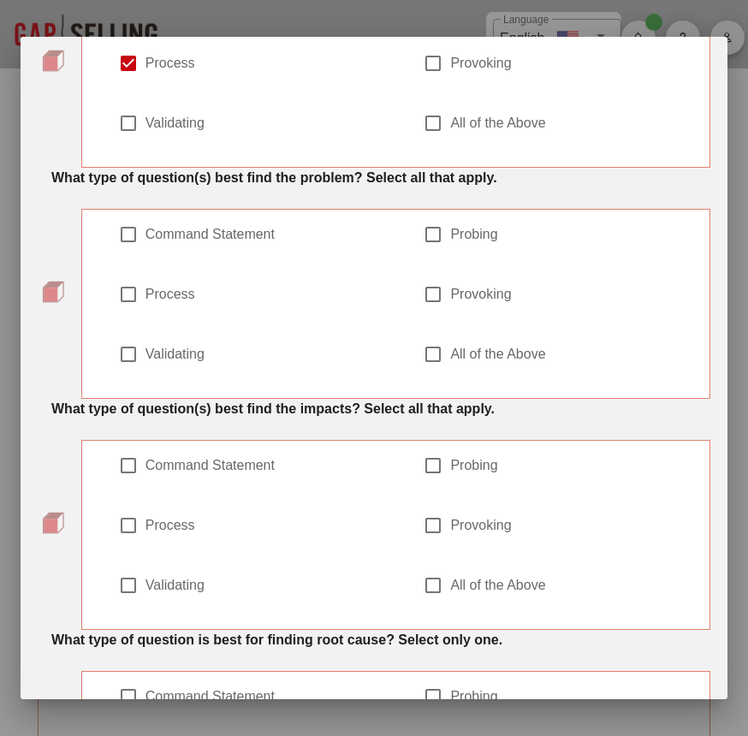
scroll to position [425, 0]
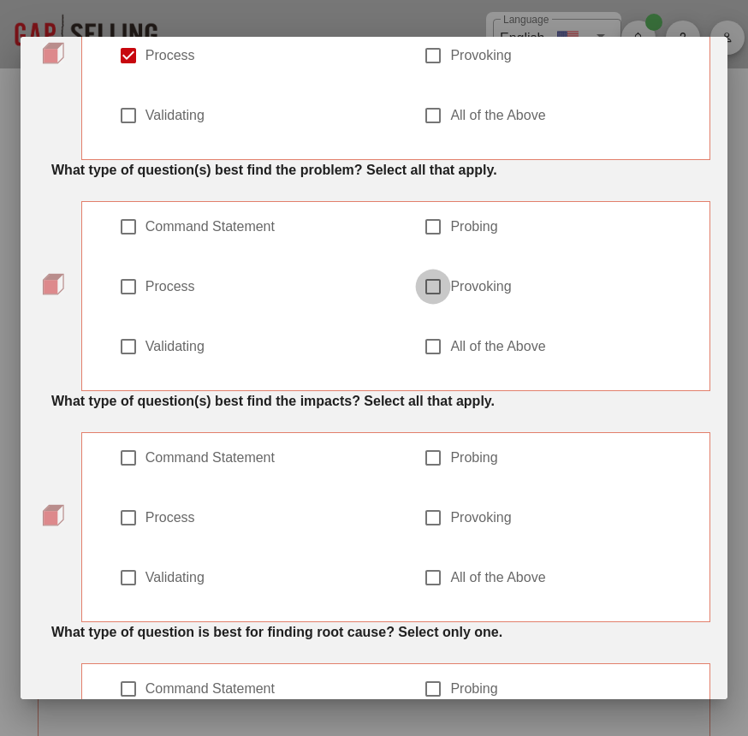
click at [446, 295] on div at bounding box center [433, 286] width 29 height 29
checkbox input "true"
click at [445, 230] on div at bounding box center [433, 226] width 29 height 29
checkbox input "true"
click at [152, 293] on label "Process" at bounding box center [266, 286] width 241 height 17
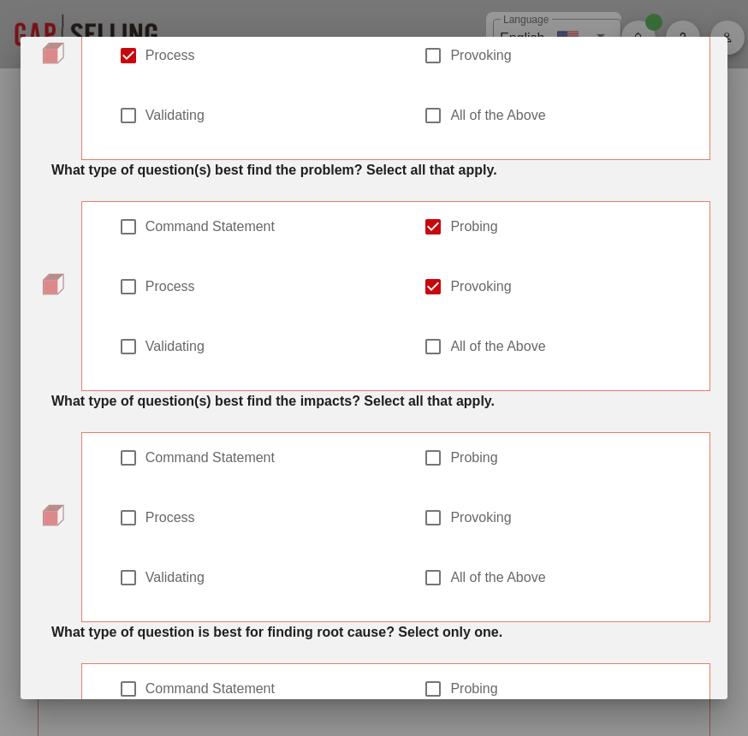
checkbox input "true"
click at [161, 372] on div at bounding box center [252, 370] width 268 height 12
click at [178, 357] on div "Validating" at bounding box center [252, 355] width 268 height 39
click at [184, 345] on label "Validating" at bounding box center [266, 346] width 241 height 17
checkbox input "true"
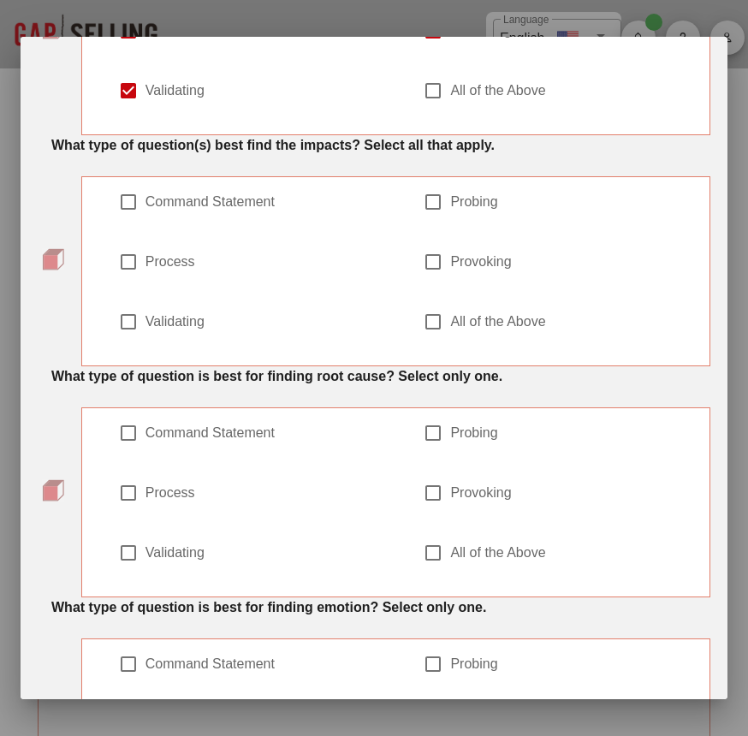
scroll to position [687, 0]
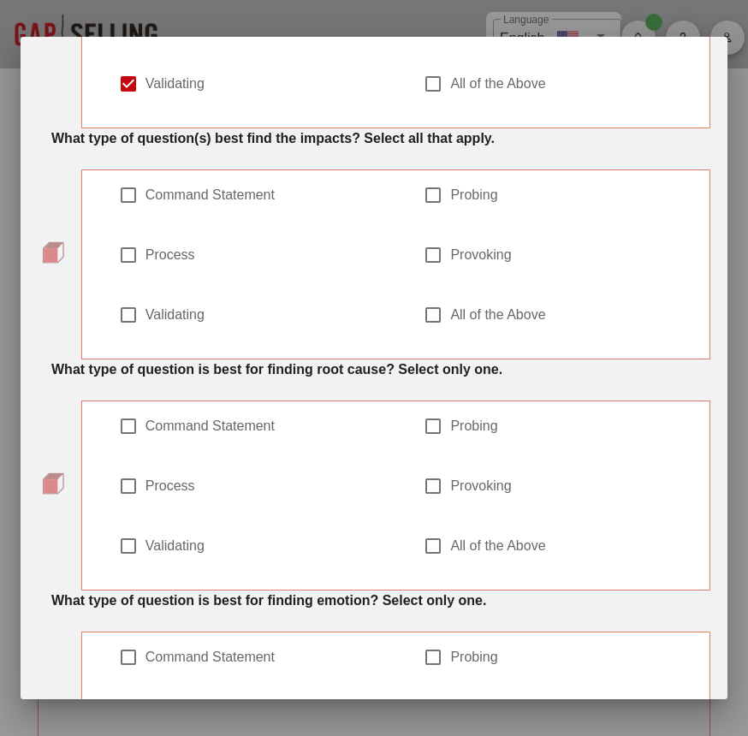
click at [159, 249] on label "Process" at bounding box center [266, 255] width 241 height 17
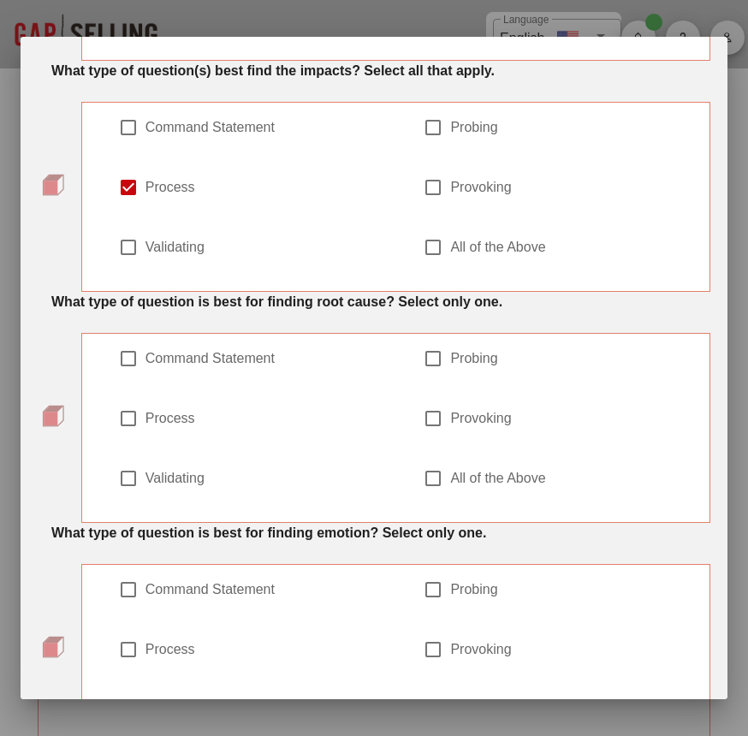
scroll to position [759, 0]
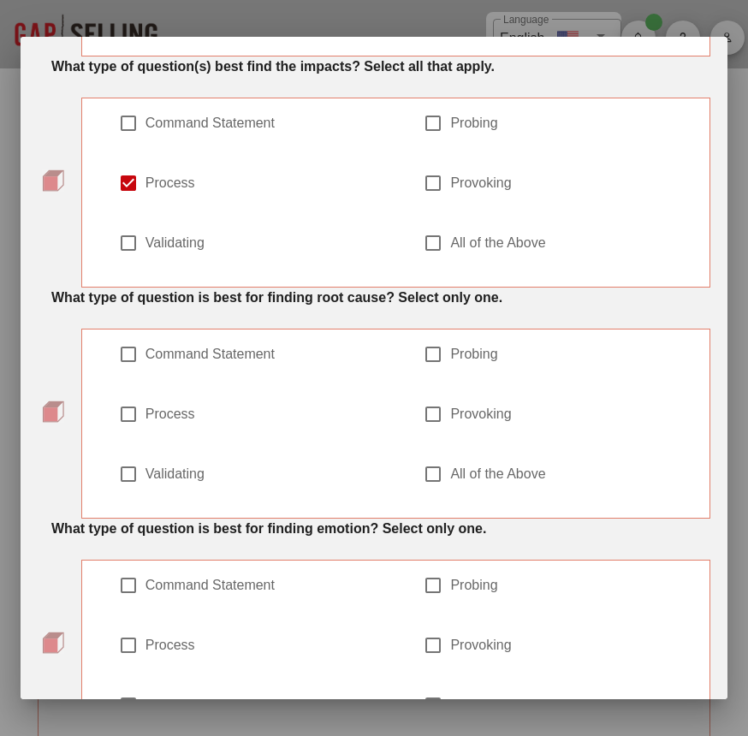
click at [167, 178] on label "Process" at bounding box center [266, 183] width 241 height 17
checkbox input "false"
click at [479, 183] on label "Provoking" at bounding box center [570, 183] width 241 height 17
checkbox input "true"
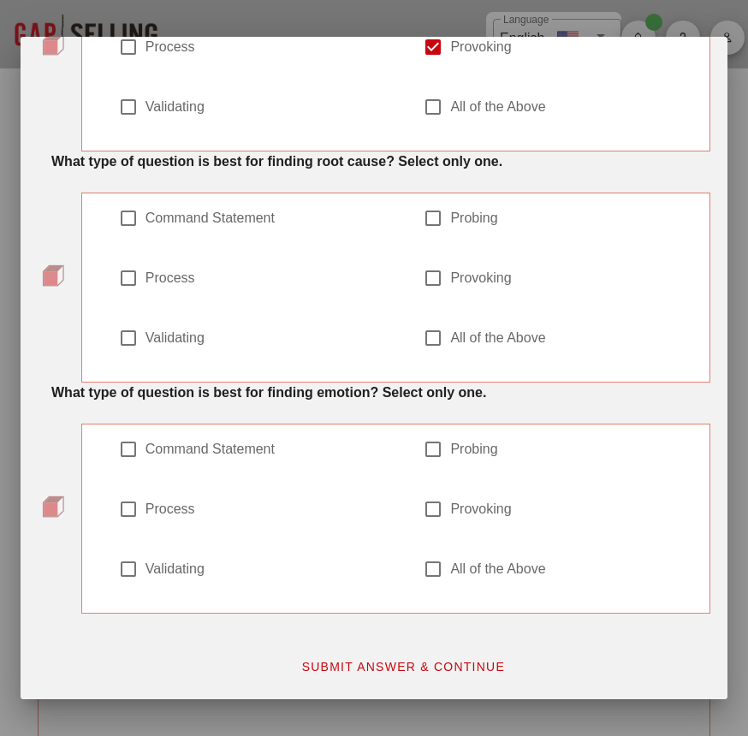
scroll to position [895, 0]
click at [184, 276] on label "Process" at bounding box center [266, 278] width 241 height 17
checkbox input "true"
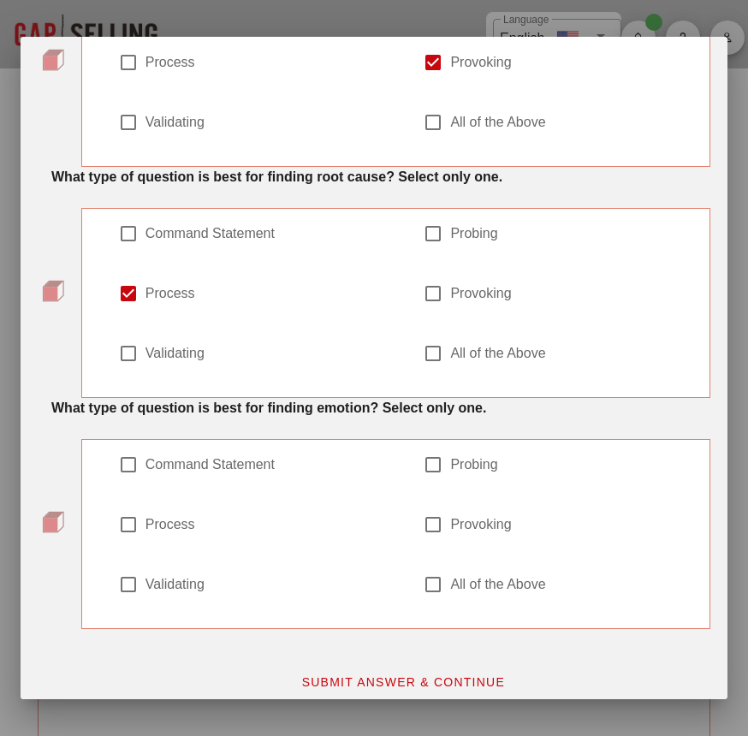
scroll to position [895, 0]
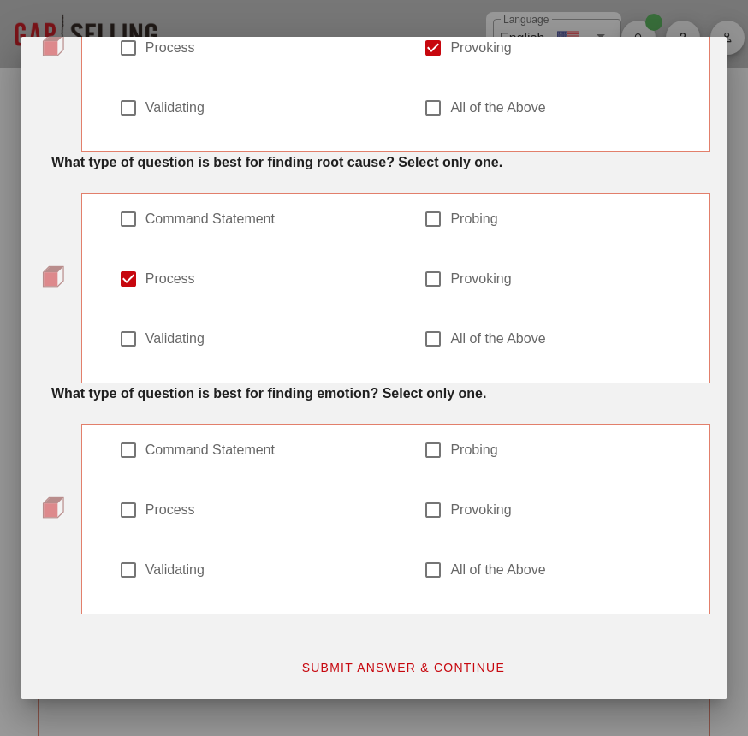
click at [181, 564] on label "Validating" at bounding box center [266, 570] width 241 height 17
checkbox input "true"
click at [417, 671] on span "SUBMIT ANSWER & CONTINUE" at bounding box center [402, 668] width 205 height 14
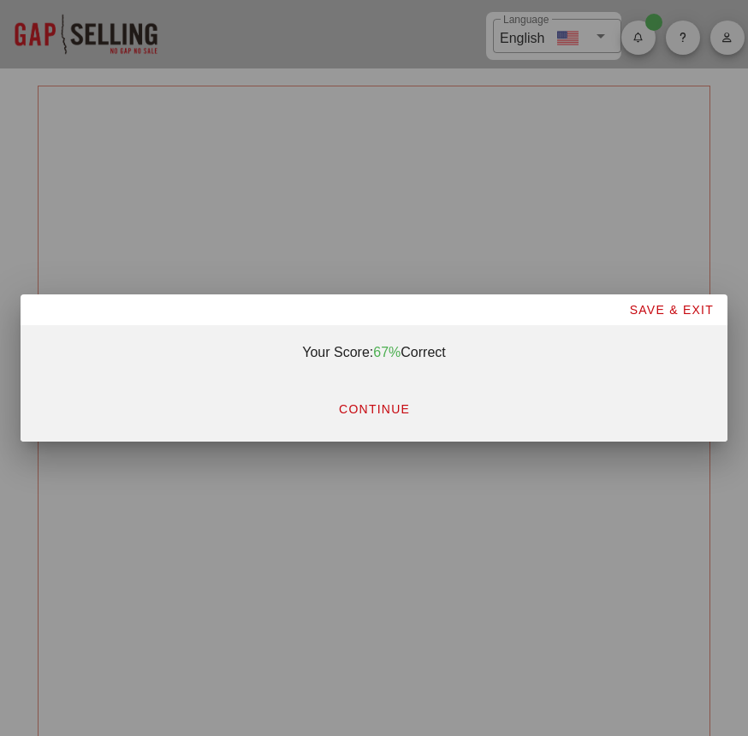
click at [389, 416] on span "CONTINUE" at bounding box center [374, 409] width 72 height 14
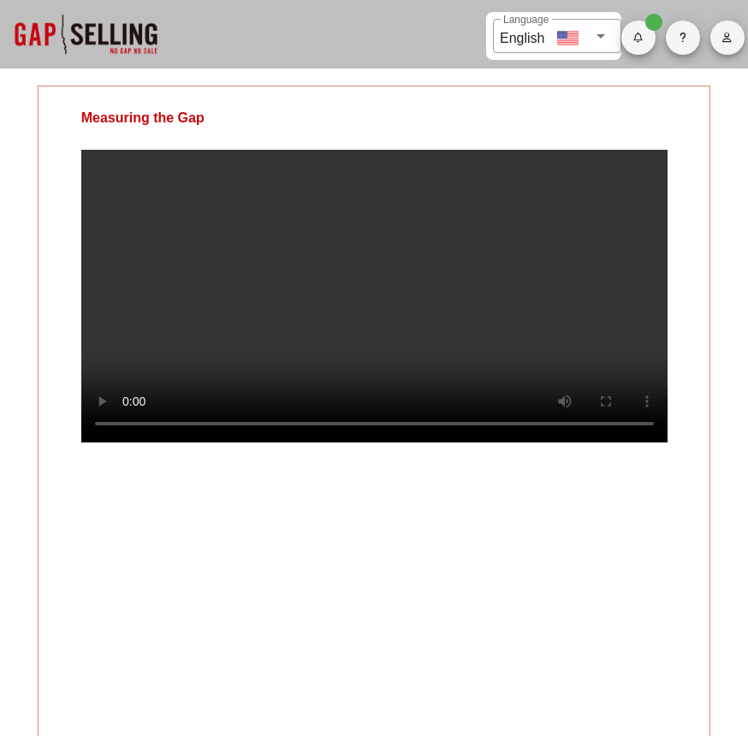
click at [408, 314] on video at bounding box center [374, 296] width 586 height 293
click at [574, 282] on video at bounding box center [374, 296] width 586 height 293
click at [525, 242] on video at bounding box center [374, 296] width 586 height 293
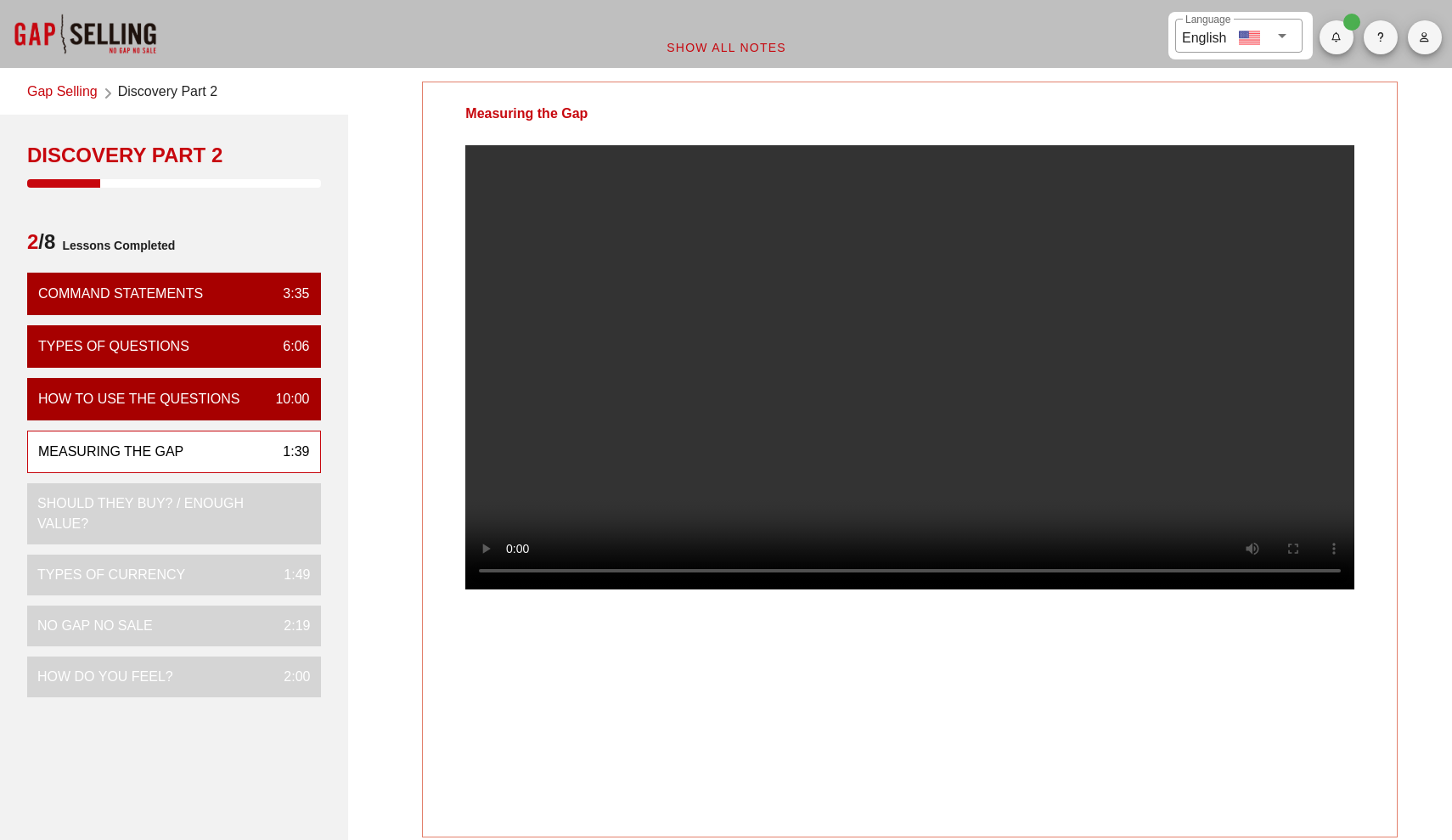
click at [697, 465] on video at bounding box center [909, 367] width 889 height 444
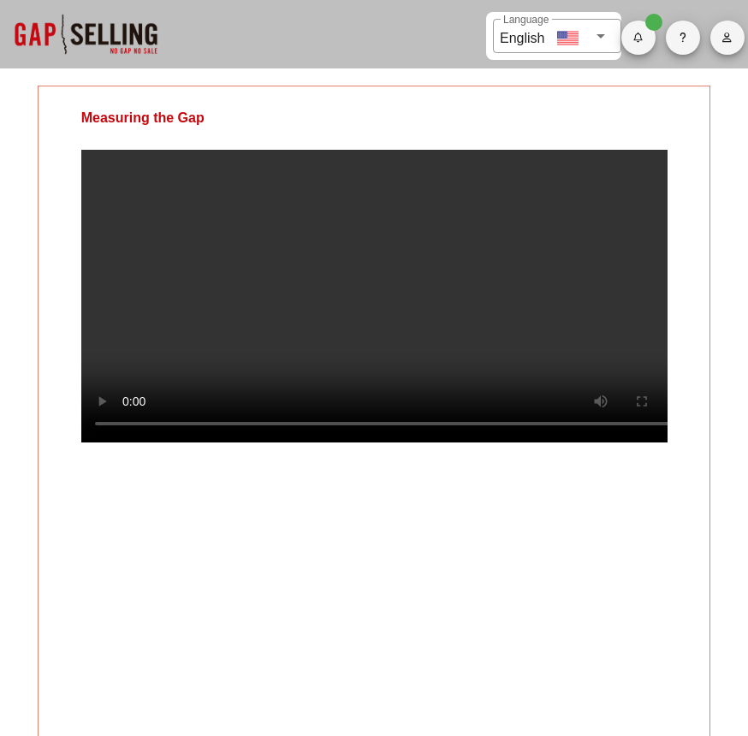
click at [534, 295] on video at bounding box center [374, 296] width 586 height 293
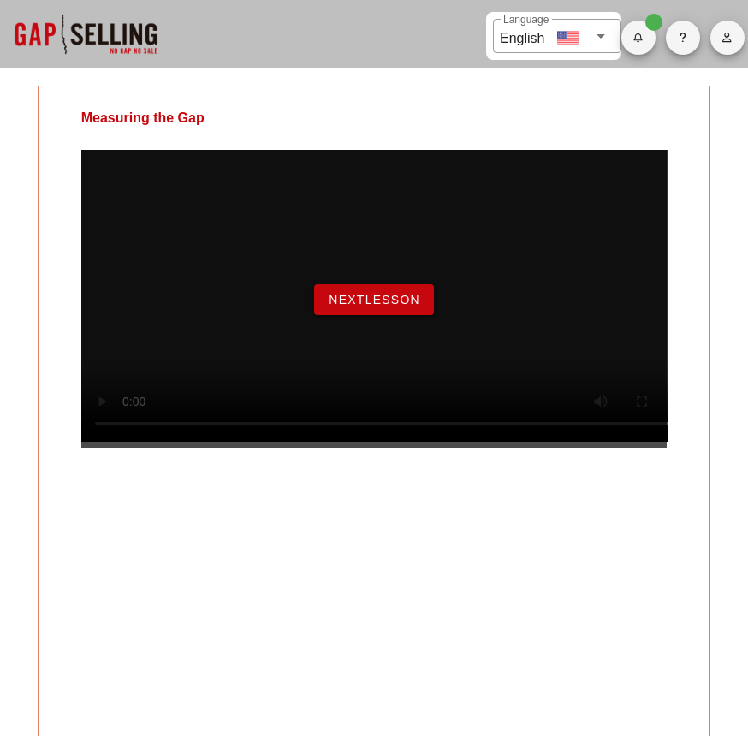
click at [387, 315] on button "NextLesson" at bounding box center [374, 299] width 120 height 31
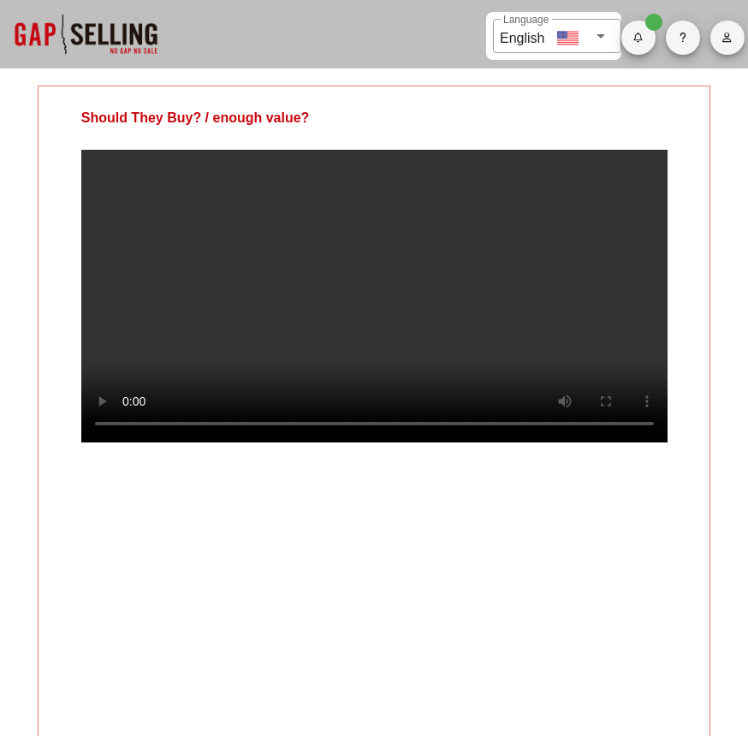
click at [516, 316] on video at bounding box center [374, 296] width 586 height 293
click at [527, 258] on video at bounding box center [374, 296] width 586 height 293
click at [332, 443] on video at bounding box center [374, 296] width 586 height 293
click at [343, 331] on video at bounding box center [374, 296] width 586 height 293
